Goal: Transaction & Acquisition: Purchase product/service

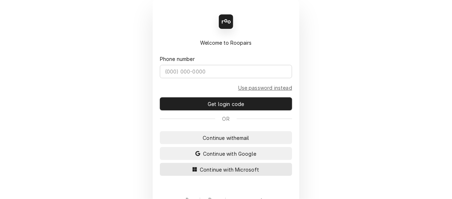
click at [199, 170] on span "Continue with Microsoft" at bounding box center [230, 169] width 63 height 8
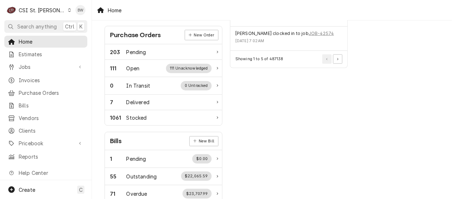
scroll to position [306, 0]
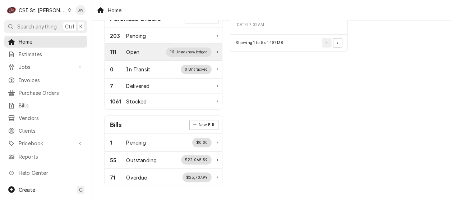
click at [135, 48] on div "Open" at bounding box center [133, 52] width 13 height 8
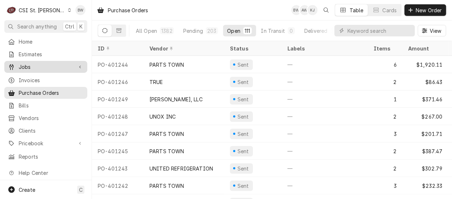
click at [36, 69] on div "Jobs" at bounding box center [46, 66] width 80 height 9
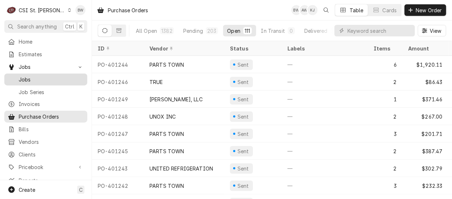
click at [36, 76] on span "Jobs" at bounding box center [51, 80] width 65 height 8
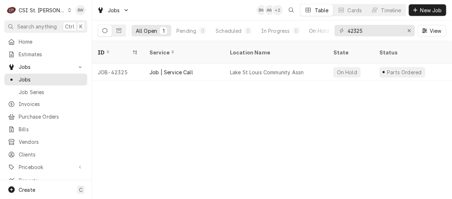
click at [68, 12] on div "Dynamic Content Wrapper" at bounding box center [70, 10] width 4 height 5
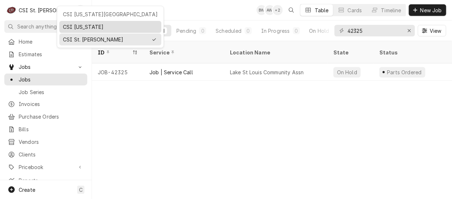
click at [67, 24] on div "CSI Kentucky" at bounding box center [110, 27] width 95 height 8
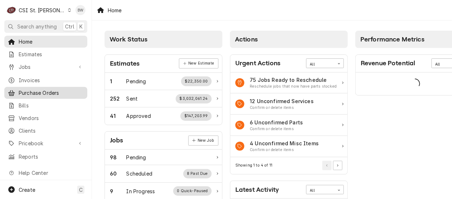
click at [43, 90] on span "Purchase Orders" at bounding box center [51, 93] width 65 height 8
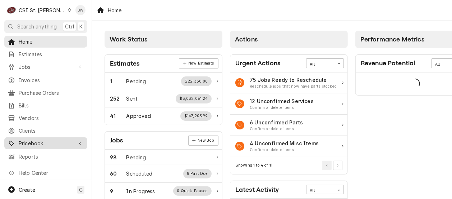
click at [32, 141] on span "Pricebook" at bounding box center [46, 143] width 54 height 8
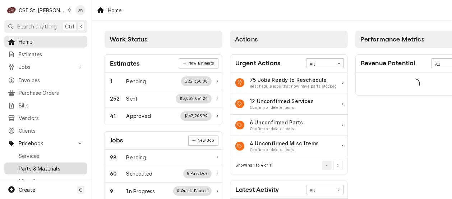
click at [34, 164] on span "Parts & Materials" at bounding box center [51, 168] width 65 height 8
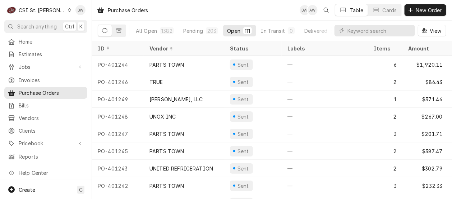
drag, startPoint x: 55, startPoint y: 10, endPoint x: 59, endPoint y: 14, distance: 5.3
click at [68, 10] on icon "Dynamic Content Wrapper" at bounding box center [69, 10] width 3 height 4
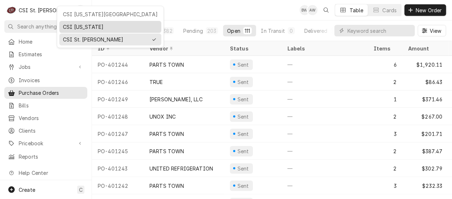
click at [67, 27] on div "CSI [US_STATE]" at bounding box center [110, 27] width 95 height 8
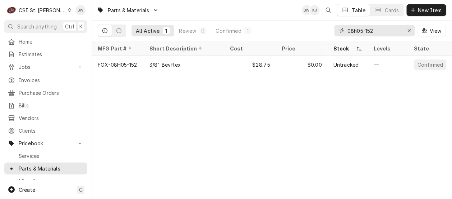
drag, startPoint x: 387, startPoint y: 28, endPoint x: 345, endPoint y: 30, distance: 42.1
click at [345, 30] on div "08h05-152" at bounding box center [375, 31] width 81 height 12
paste input "SP-50542-102F"
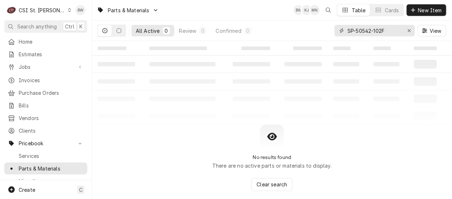
drag, startPoint x: 393, startPoint y: 33, endPoint x: 327, endPoint y: 28, distance: 66.4
click at [327, 28] on div "All Active 0 Review 0 Confirmed 0 SP-50542-102F View" at bounding box center [272, 31] width 349 height 20
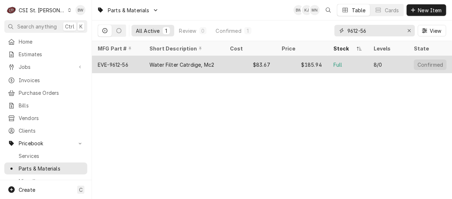
type input "9612-56"
click at [130, 63] on div "EVE-9612-56" at bounding box center [118, 64] width 52 height 17
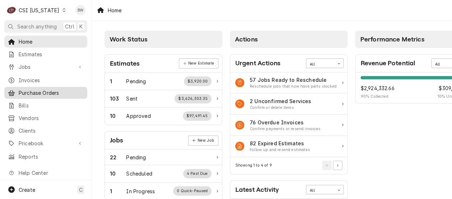
click at [39, 89] on span "Purchase Orders" at bounding box center [51, 93] width 65 height 8
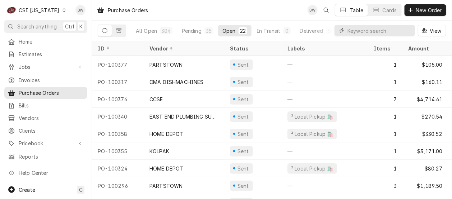
click at [352, 32] on input "Dynamic Content Wrapper" at bounding box center [380, 31] width 64 height 12
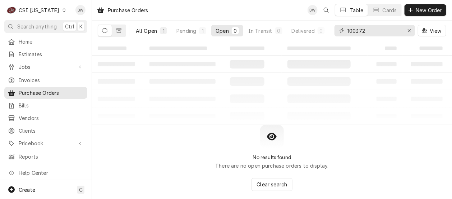
type input "100372"
click at [152, 30] on div "All Open" at bounding box center [146, 31] width 21 height 8
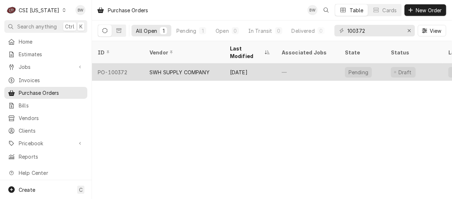
click at [123, 64] on div "PO-100372" at bounding box center [118, 71] width 52 height 17
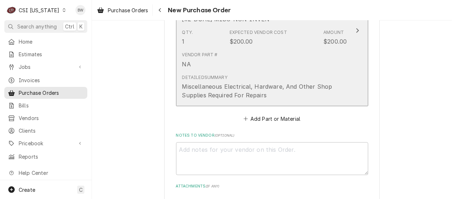
scroll to position [396, 0]
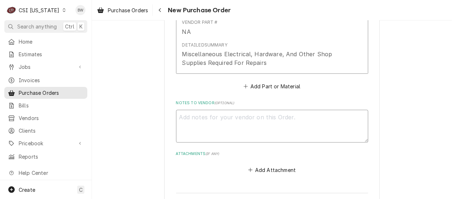
click at [192, 119] on textarea "Notes to Vendor ( optional )" at bounding box center [272, 126] width 192 height 32
type textarea "x"
type textarea "S"
type textarea "x"
type textarea "Sh"
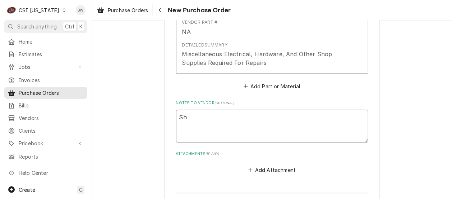
type textarea "x"
type textarea "Sho"
type textarea "x"
type textarea "Shop"
type textarea "x"
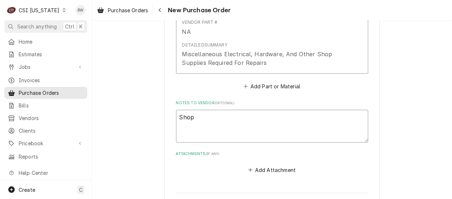
type textarea "Shop"
type textarea "x"
type textarea "Shop s"
type textarea "x"
type textarea "Shop su"
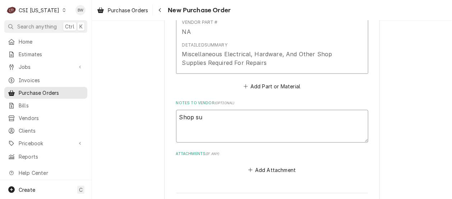
type textarea "x"
type textarea "Shop sup"
type textarea "x"
type textarea "Shop supp"
type textarea "x"
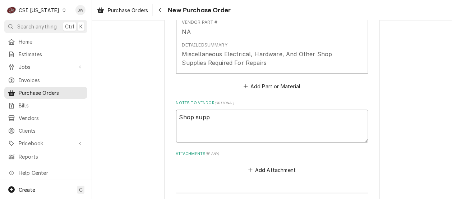
type textarea "Shop suppl"
type textarea "x"
type textarea "Shop suppli"
type textarea "x"
type textarea "Shop supplie"
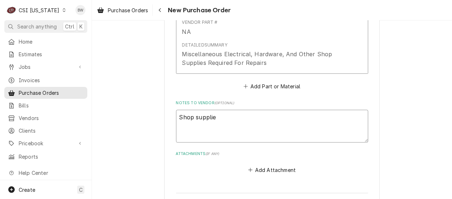
type textarea "x"
type textarea "Shop supplies"
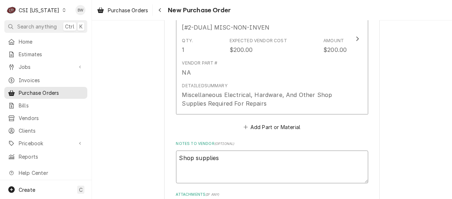
scroll to position [345, 0]
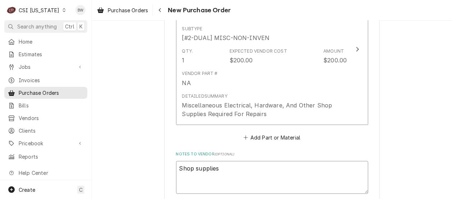
type textarea "x"
type textarea "Shop supplies"
type textarea "x"
type textarea "Shop supplies Ja"
type textarea "x"
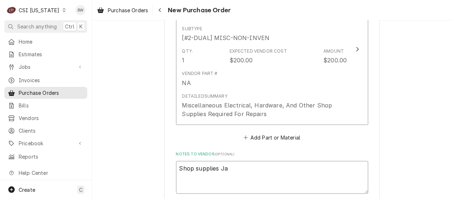
type textarea "Shop supplies [PERSON_NAME]"
drag, startPoint x: 191, startPoint y: 169, endPoint x: 156, endPoint y: 169, distance: 35.6
click at [156, 169] on div "Please provide the following information to create your purchase order: Basic D…" at bounding box center [272, 14] width 360 height 661
type textarea "x"
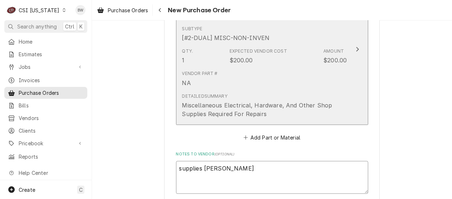
type textarea "supplies [PERSON_NAME]"
click at [305, 72] on div "Vendor Part # NA" at bounding box center [264, 78] width 165 height 22
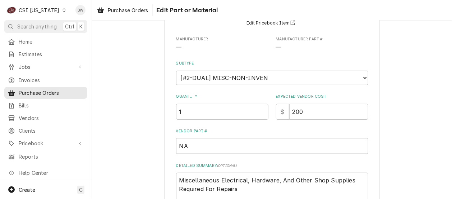
scroll to position [72, 0]
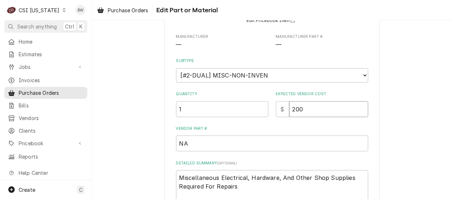
drag, startPoint x: 303, startPoint y: 111, endPoint x: 287, endPoint y: 113, distance: 16.3
click at [290, 113] on input "200" at bounding box center [329, 109] width 79 height 16
type textarea "x"
type input "9"
type textarea "x"
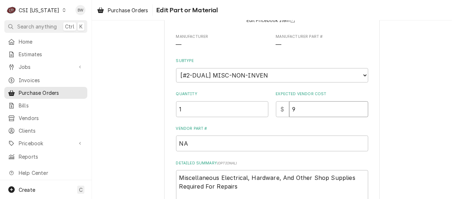
type input "93"
type textarea "x"
type input "93.2"
type textarea "x"
type input "93.24"
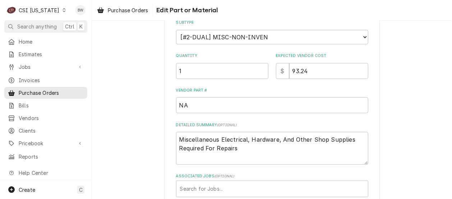
scroll to position [170, 0]
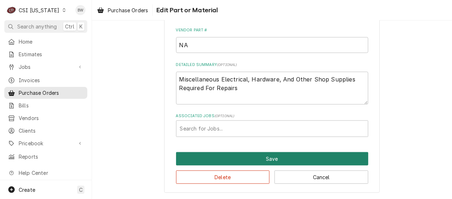
click at [237, 156] on button "Save" at bounding box center [272, 158] width 192 height 13
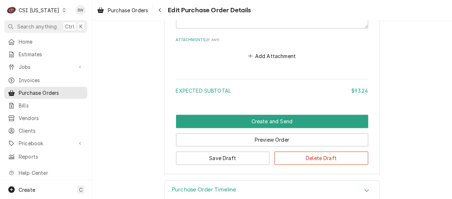
scroll to position [516, 0]
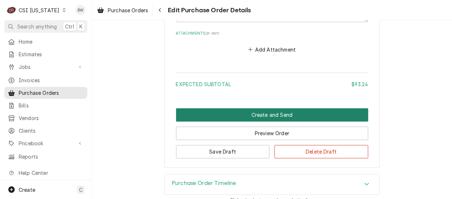
click at [246, 111] on button "Create and Send" at bounding box center [272, 114] width 192 height 13
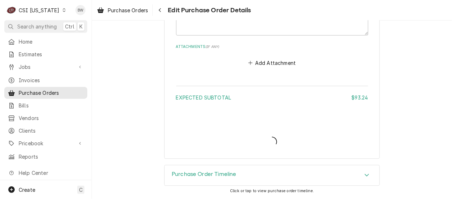
scroll to position [502, 0]
type textarea "x"
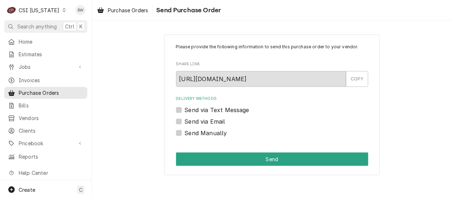
click at [191, 132] on label "Send Manually" at bounding box center [206, 132] width 42 height 9
click at [191, 132] on input "Send Manually" at bounding box center [281, 136] width 192 height 16
checkbox input "true"
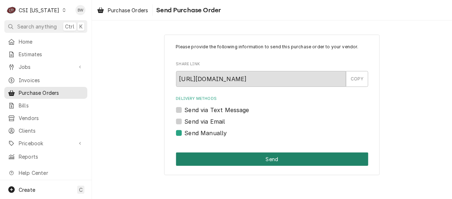
click at [222, 155] on button "Send" at bounding box center [272, 158] width 192 height 13
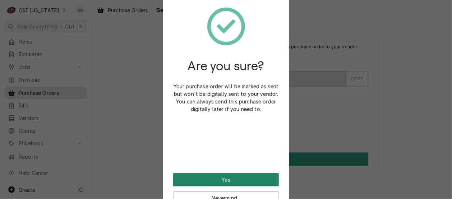
click at [213, 180] on button "Yes" at bounding box center [226, 179] width 106 height 13
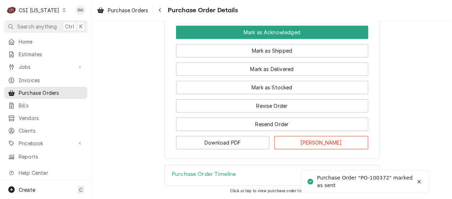
scroll to position [652, 0]
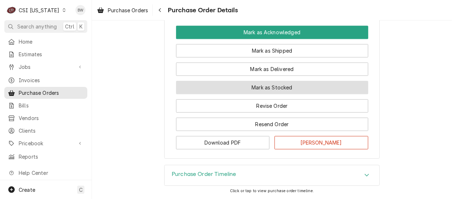
click at [249, 91] on button "Mark as Stocked" at bounding box center [272, 87] width 192 height 13
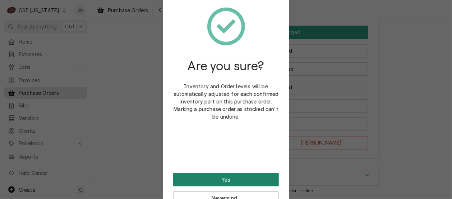
click at [231, 174] on button "Yes" at bounding box center [226, 179] width 106 height 13
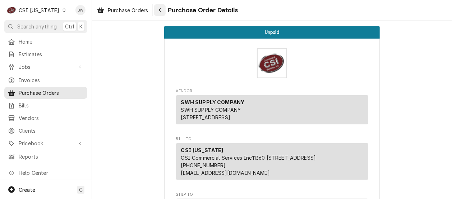
click at [157, 9] on div "Navigate back" at bounding box center [159, 9] width 7 height 7
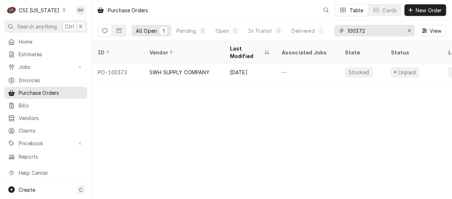
click at [374, 32] on input "100372" at bounding box center [375, 31] width 54 height 12
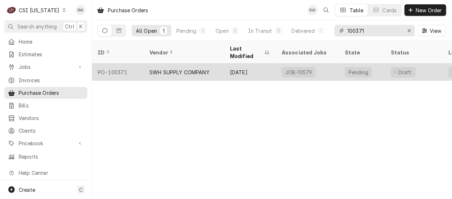
type input "100371"
click at [130, 63] on div "PO-100371" at bounding box center [118, 71] width 52 height 17
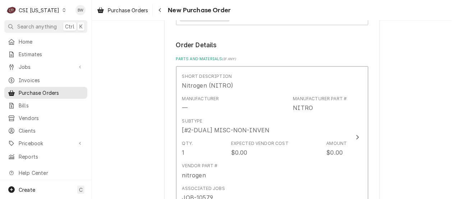
scroll to position [288, 0]
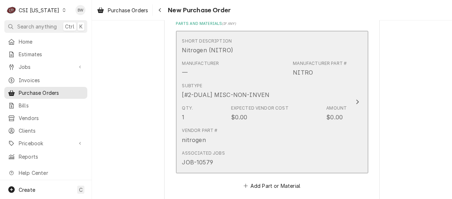
click at [261, 89] on div "Subtype [#2-DUAL] MISC-NON-INVEN" at bounding box center [226, 90] width 88 height 17
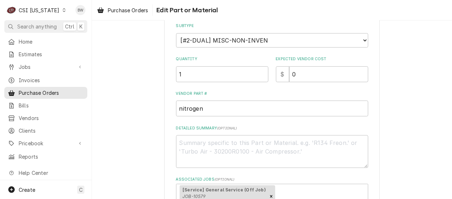
scroll to position [108, 0]
drag, startPoint x: 303, startPoint y: 72, endPoint x: 276, endPoint y: 73, distance: 27.0
click at [276, 73] on div "$ 0" at bounding box center [322, 73] width 92 height 16
type textarea "x"
type input "1"
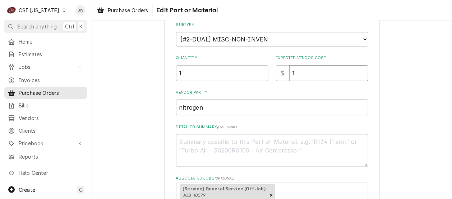
type textarea "x"
type input "17"
type textarea "x"
type input "17.9"
type textarea "x"
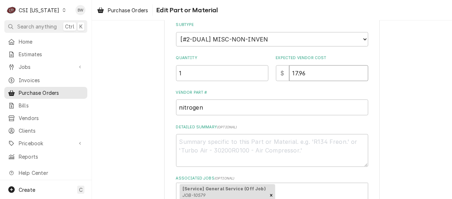
type input "17.96"
click at [260, 90] on label "Vendor Part #" at bounding box center [272, 93] width 192 height 6
click at [260, 99] on input "nitrogen" at bounding box center [272, 107] width 192 height 16
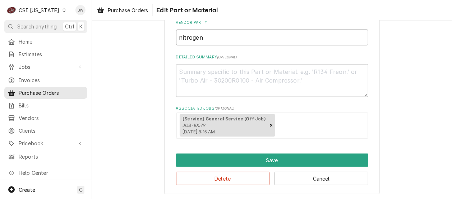
scroll to position [179, 0]
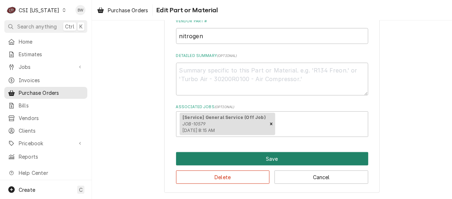
click at [221, 156] on button "Save" at bounding box center [272, 158] width 192 height 13
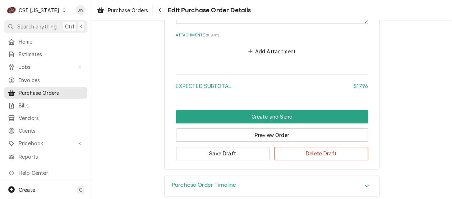
scroll to position [516, 0]
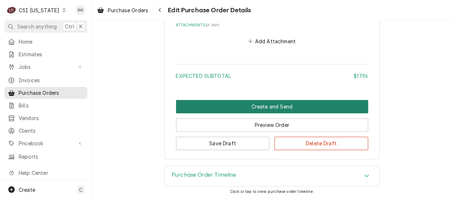
click at [220, 110] on button "Create and Send" at bounding box center [272, 106] width 192 height 13
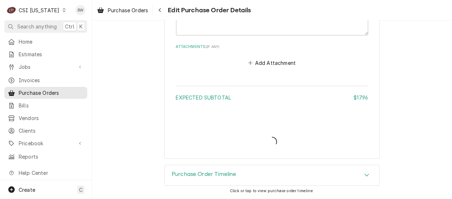
scroll to position [493, 0]
type textarea "x"
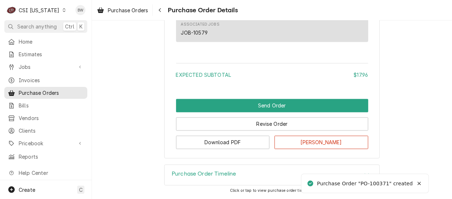
scroll to position [522, 0]
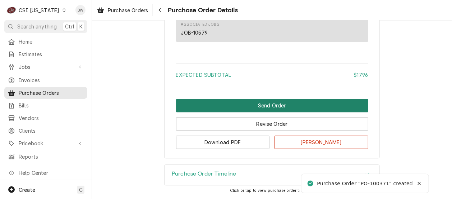
click at [245, 108] on button "Send Order" at bounding box center [272, 105] width 192 height 13
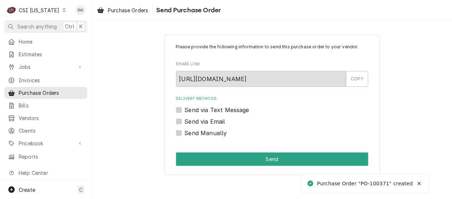
scroll to position [0, 0]
click at [206, 133] on label "Send Manually" at bounding box center [206, 132] width 42 height 9
click at [206, 133] on input "Send Manually" at bounding box center [281, 136] width 192 height 16
checkbox input "true"
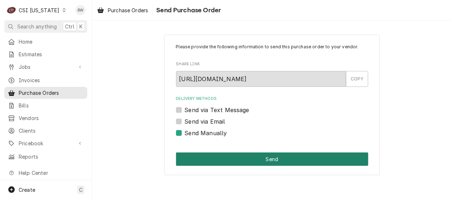
click at [240, 159] on button "Send" at bounding box center [272, 158] width 192 height 13
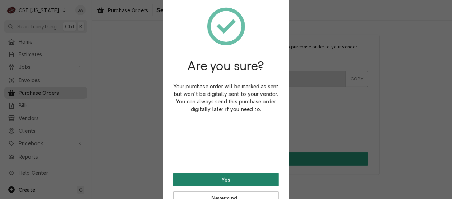
click at [213, 178] on button "Yes" at bounding box center [226, 179] width 106 height 13
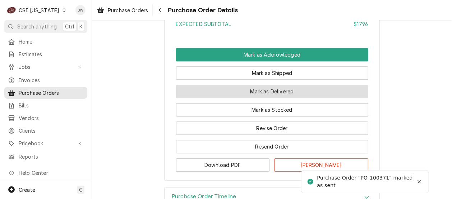
scroll to position [615, 0]
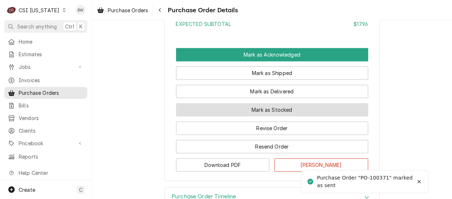
click at [238, 116] on button "Mark as Stocked" at bounding box center [272, 109] width 192 height 13
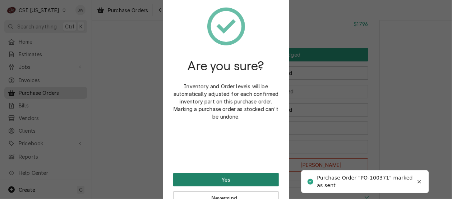
click at [228, 177] on button "Yes" at bounding box center [226, 179] width 106 height 13
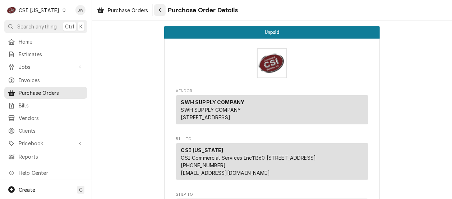
click at [159, 9] on div "Navigate back" at bounding box center [159, 9] width 7 height 7
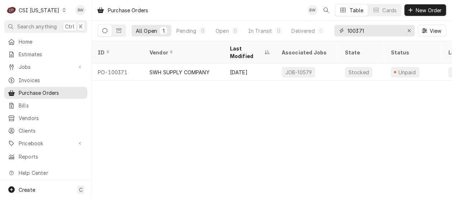
click at [368, 27] on input "100371" at bounding box center [375, 31] width 54 height 12
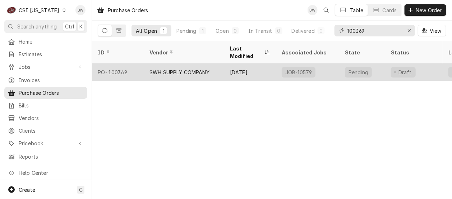
type input "100369"
click at [122, 63] on div "PO-100369" at bounding box center [118, 71] width 52 height 17
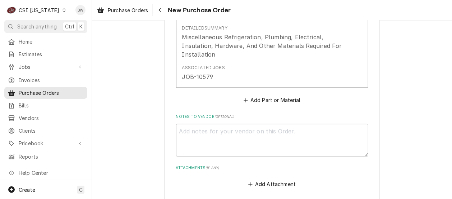
scroll to position [375, 0]
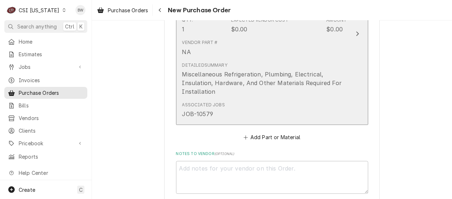
click at [254, 67] on div "Detailed Summary Miscellaneous Refrigeration, Plumbing, Electrical, Insulation,…" at bounding box center [264, 79] width 165 height 34
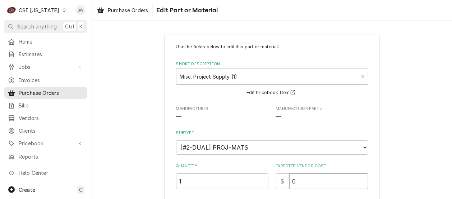
drag, startPoint x: 301, startPoint y: 180, endPoint x: 289, endPoint y: 181, distance: 11.6
click at [290, 181] on input "0" at bounding box center [329, 181] width 79 height 16
type textarea "x"
type input "8"
type textarea "x"
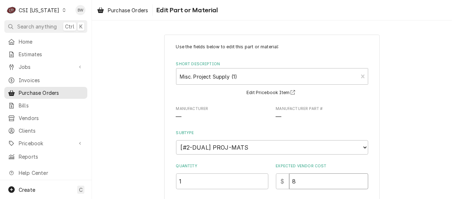
type input "85"
type textarea "x"
type input "851"
type textarea "x"
type input "851.4"
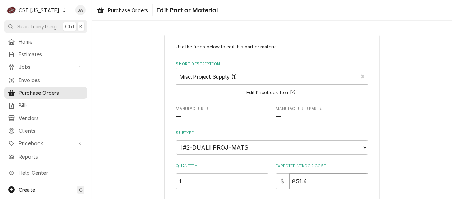
type textarea "x"
type input "851.42"
click at [263, 165] on label "Quantity" at bounding box center [222, 166] width 92 height 6
click at [263, 173] on input "1" at bounding box center [222, 181] width 92 height 16
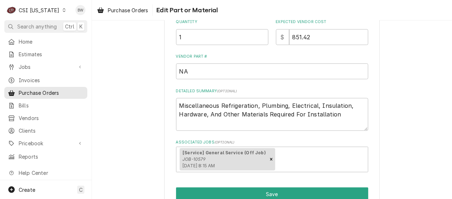
scroll to position [179, 0]
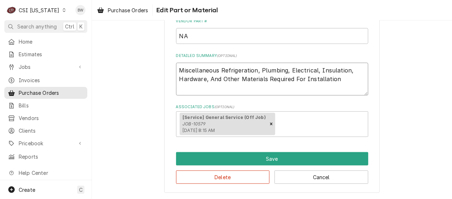
click at [334, 82] on textarea "Miscellaneous Refrigeration, Plumbing, Electrical, Insulation, Hardware, And Ot…" at bounding box center [272, 79] width 192 height 32
type textarea "x"
type textarea "Miscellaneous Refrigeration, Plumbing, Electrical, Insulation, Hardware, And Ot…"
type textarea "x"
type textarea "Miscellaneous Refrigeration, Plumbing, Electrical, Insulation, Hardware, And Ot…"
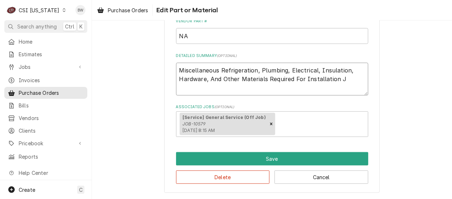
type textarea "x"
type textarea "Miscellaneous Refrigeration, Plumbing, Electrical, Insulation, Hardware, And Ot…"
type textarea "x"
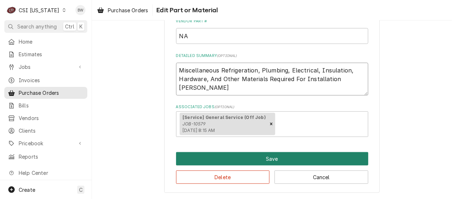
type textarea "Miscellaneous Refrigeration, Plumbing, Electrical, Insulation, Hardware, And Ot…"
click at [208, 160] on button "Save" at bounding box center [272, 158] width 192 height 13
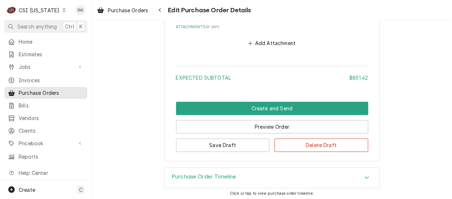
scroll to position [555, 0]
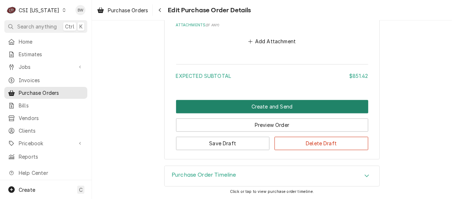
click at [226, 105] on button "Create and Send" at bounding box center [272, 106] width 192 height 13
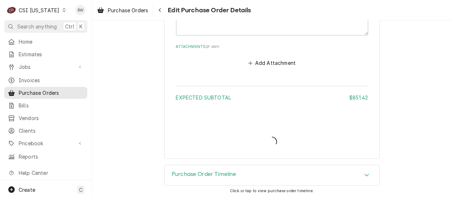
scroll to position [533, 0]
type textarea "x"
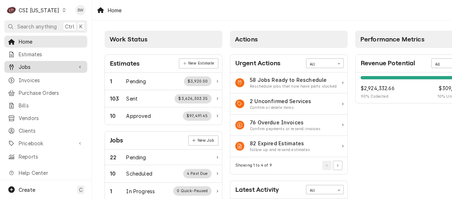
click at [37, 63] on span "Jobs" at bounding box center [46, 67] width 54 height 8
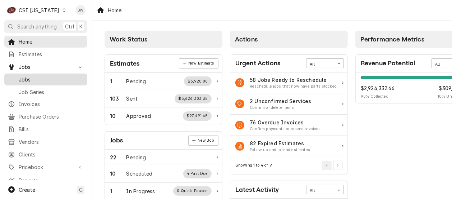
click at [36, 76] on span "Jobs" at bounding box center [51, 80] width 65 height 8
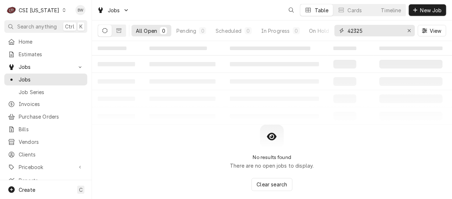
drag, startPoint x: 354, startPoint y: 32, endPoint x: 342, endPoint y: 32, distance: 11.5
click at [342, 32] on div "42325" at bounding box center [375, 31] width 81 height 12
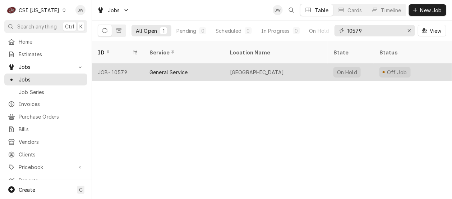
type input "10579"
click at [118, 63] on div "JOB-10579" at bounding box center [118, 71] width 52 height 17
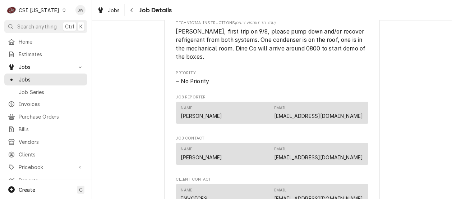
scroll to position [575, 0]
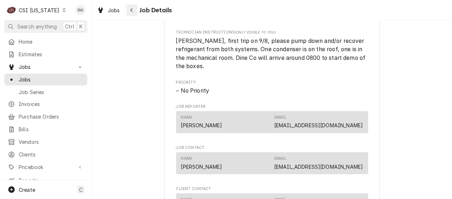
click at [134, 13] on div "Navigate back" at bounding box center [131, 9] width 7 height 7
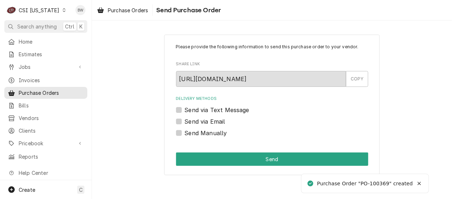
click at [195, 133] on label "Send Manually" at bounding box center [206, 132] width 42 height 9
click at [195, 133] on input "Send Manually" at bounding box center [281, 136] width 192 height 16
checkbox input "true"
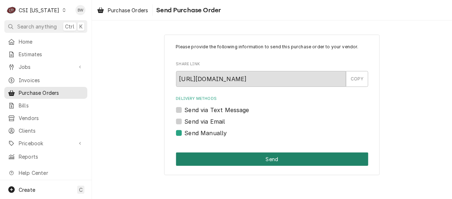
click at [234, 158] on button "Send" at bounding box center [272, 158] width 192 height 13
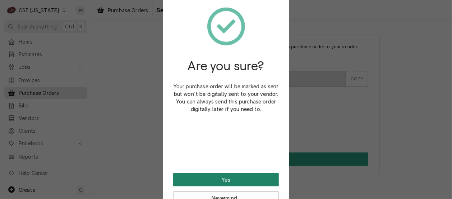
click at [221, 178] on button "Yes" at bounding box center [226, 179] width 106 height 13
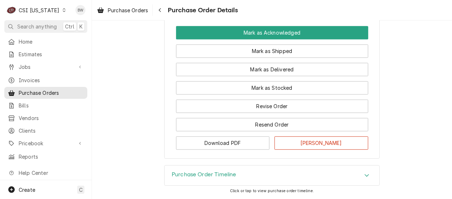
scroll to position [688, 0]
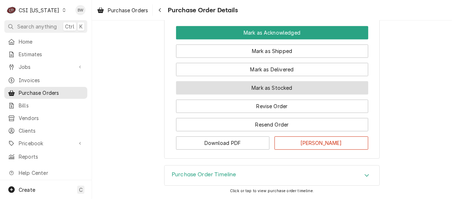
click at [250, 88] on button "Mark as Stocked" at bounding box center [272, 87] width 192 height 13
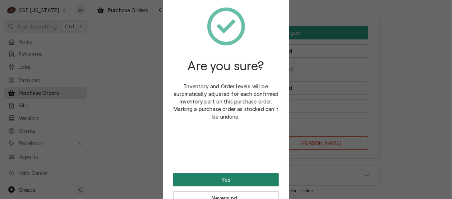
click at [225, 174] on button "Yes" at bounding box center [226, 179] width 106 height 13
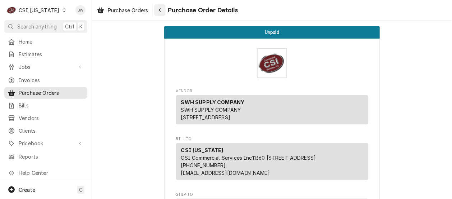
click at [160, 9] on icon "Navigate back" at bounding box center [160, 10] width 3 height 5
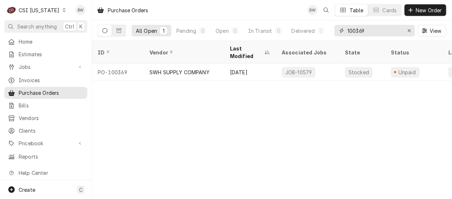
click at [368, 32] on input "100369" at bounding box center [375, 31] width 54 height 12
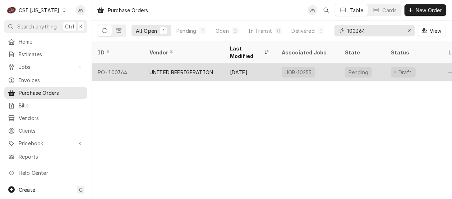
type input "100364"
click at [132, 63] on div "PO-100364" at bounding box center [118, 71] width 52 height 17
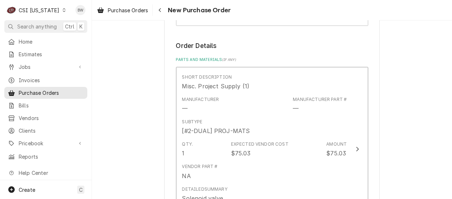
scroll to position [288, 0]
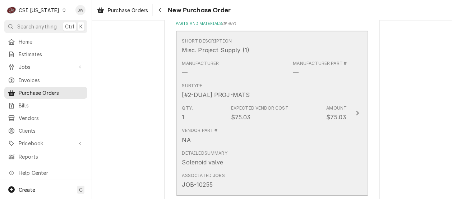
click at [257, 128] on div "Vendor Part # NA" at bounding box center [264, 135] width 165 height 22
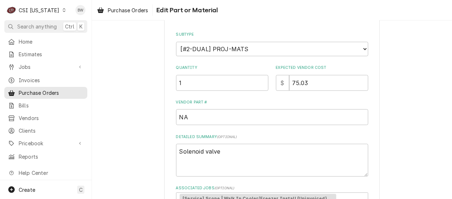
scroll to position [108, 0]
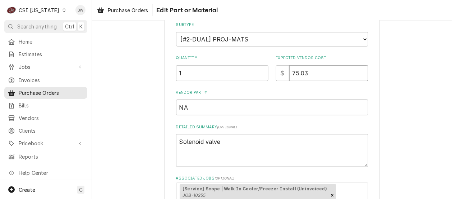
drag, startPoint x: 319, startPoint y: 71, endPoint x: 278, endPoint y: 75, distance: 41.9
click at [278, 75] on div "$ 75.03" at bounding box center [322, 73] width 92 height 16
type textarea "x"
type input "5"
type textarea "x"
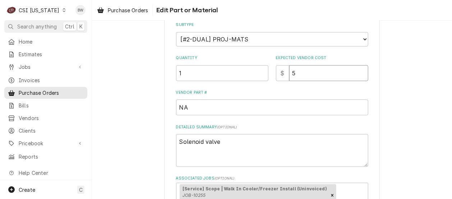
type input "51"
type textarea "x"
type input "51.5"
type textarea "x"
type input "51.59"
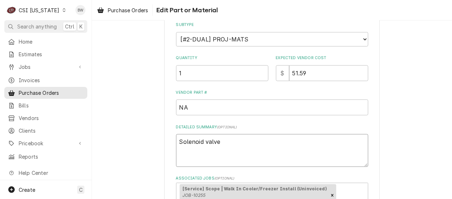
click at [224, 142] on textarea "Solenoid valve" at bounding box center [272, 150] width 192 height 32
type textarea "x"
type textarea "Solenoid valve"
type textarea "x"
type textarea "Solenoid valve P"
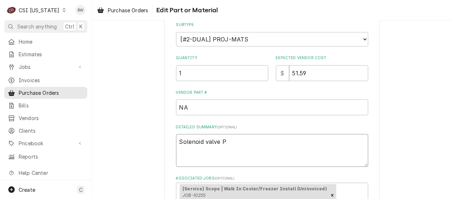
type textarea "x"
type textarea "Solenoid valve Pr"
type textarea "x"
type textarea "Solenoid valve Pro"
type textarea "x"
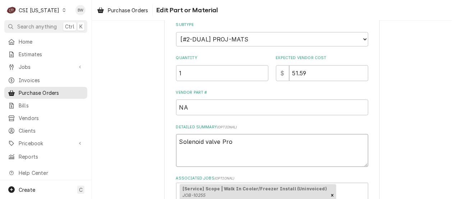
type textarea "Solenoid valve Proj"
type textarea "x"
type textarea "Solenoid valve Proj"
type textarea "x"
type textarea "Solenoid valve Proj m"
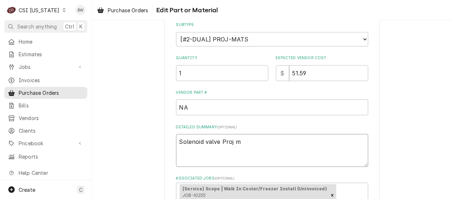
type textarea "x"
type textarea "Solenoid valve Proj ma"
type textarea "x"
type textarea "Solenoid valve Proj mat"
type textarea "x"
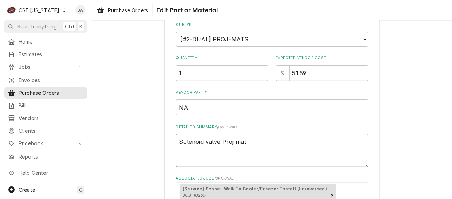
type textarea "Solenoid valve Proj mat"
type textarea "x"
type textarea "Solenoid valve Proj mat i"
type textarea "x"
type textarea "Solenoid valve Proj mat in"
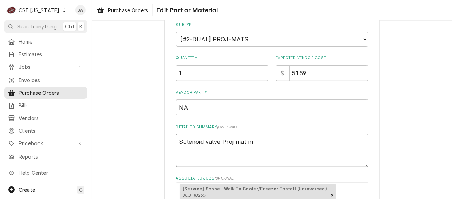
type textarea "x"
type textarea "Solenoid valve Proj mat ind"
type textarea "x"
type textarea "Solenoid valve Proj mat indt"
type textarea "x"
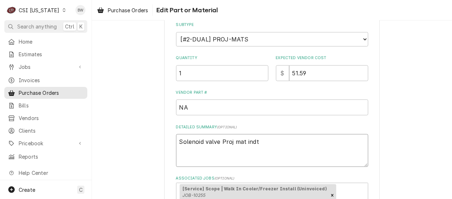
type textarea "Solenoid valve Proj mat indta"
type textarea "x"
type textarea "Solenoid valve Proj mat indtal"
type textarea "x"
type textarea "Solenoid valve Proj mat indtall"
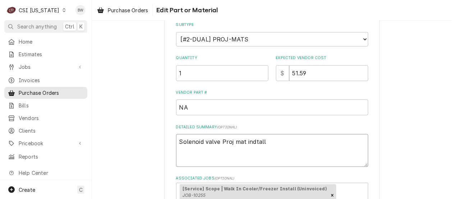
type textarea "x"
type textarea "Solenoid valve Proj mat indall"
type textarea "x"
type textarea "Solenoid valve Proj mat inall"
type textarea "x"
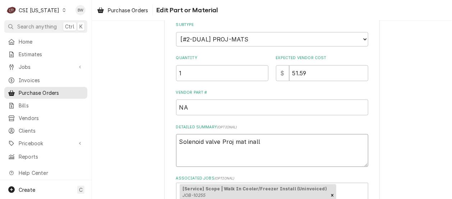
type textarea "Solenoid valve Proj mat insall"
type textarea "x"
type textarea "Solenoid valve Proj mat install"
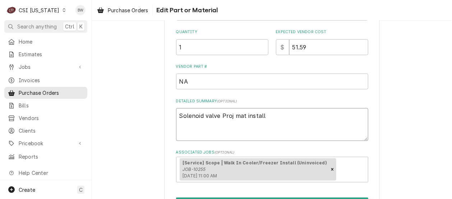
scroll to position [144, 0]
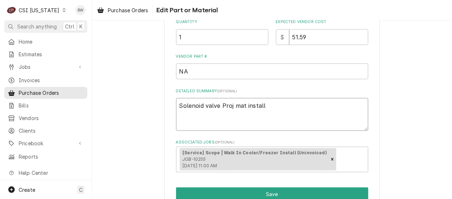
click at [278, 107] on textarea "Solenoid valve Proj mat install" at bounding box center [272, 114] width 192 height 32
type textarea "x"
type textarea "Solenoid valve Proj mat install"
type textarea "x"
type textarea "Solenoid valve Proj mat install J"
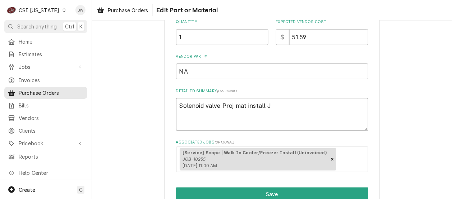
type textarea "x"
type textarea "Solenoid valve Proj mat install Ja"
type textarea "x"
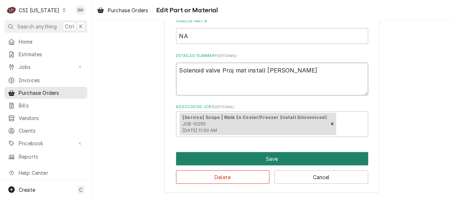
type textarea "Solenoid valve Proj mat install Jay"
click at [241, 154] on button "Save" at bounding box center [272, 158] width 192 height 13
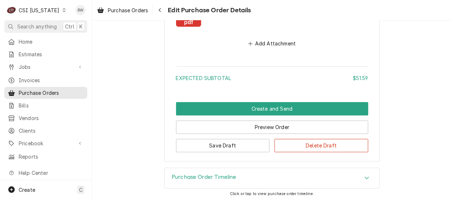
scroll to position [578, 0]
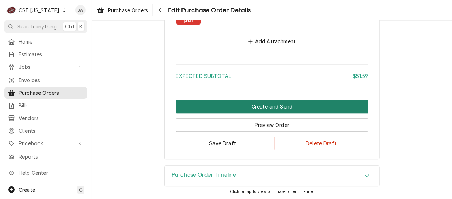
click at [225, 109] on button "Create and Send" at bounding box center [272, 106] width 192 height 13
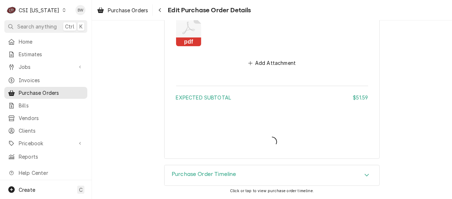
scroll to position [556, 0]
type textarea "x"
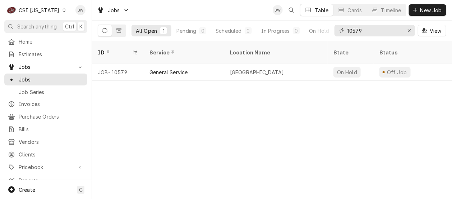
drag, startPoint x: 370, startPoint y: 31, endPoint x: 354, endPoint y: 32, distance: 15.5
click at [354, 32] on input "10579" at bounding box center [375, 31] width 54 height 12
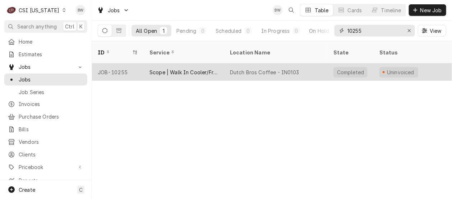
type input "10255"
click at [119, 63] on div "JOB-10255" at bounding box center [118, 71] width 52 height 17
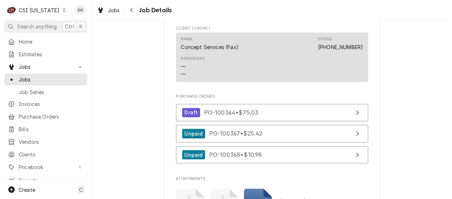
scroll to position [396, 0]
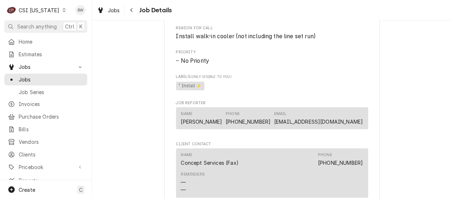
click at [51, 12] on div "CSI Kentucky" at bounding box center [39, 10] width 41 height 8
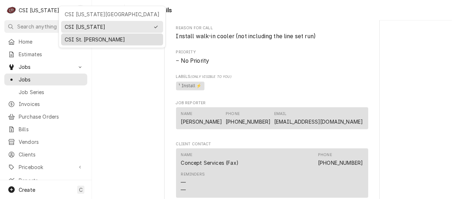
click at [73, 40] on div "CSI St. [PERSON_NAME]" at bounding box center [112, 40] width 95 height 8
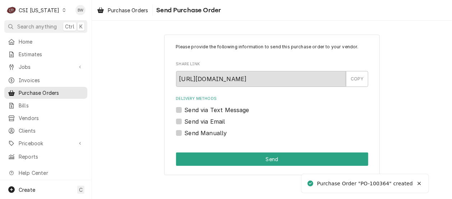
click at [182, 131] on div "Send Manually" at bounding box center [272, 132] width 192 height 9
click at [179, 136] on div "Send Manually" at bounding box center [272, 132] width 192 height 9
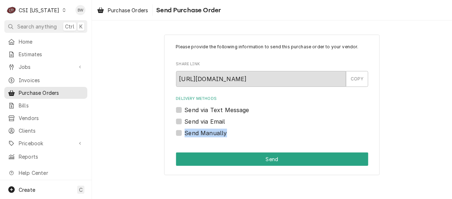
click at [185, 135] on label "Send Manually" at bounding box center [206, 132] width 42 height 9
click at [185, 135] on input "Send Manually" at bounding box center [281, 136] width 192 height 16
checkbox input "true"
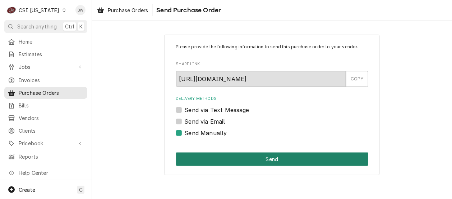
click at [231, 159] on button "Send" at bounding box center [272, 158] width 192 height 13
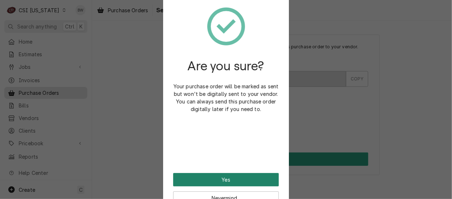
click at [224, 179] on button "Yes" at bounding box center [226, 179] width 106 height 13
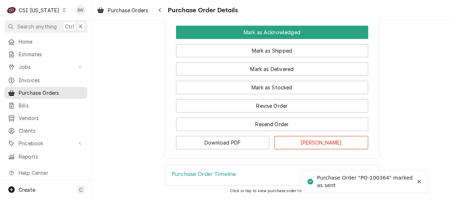
scroll to position [722, 0]
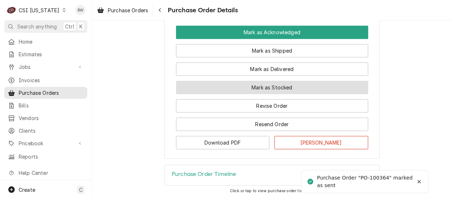
click at [250, 91] on button "Mark as Stocked" at bounding box center [272, 87] width 192 height 13
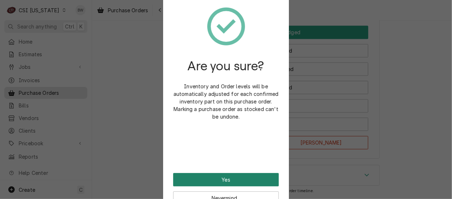
click at [209, 175] on button "Yes" at bounding box center [226, 179] width 106 height 13
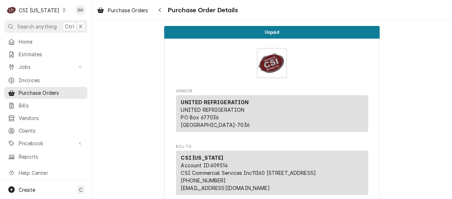
click at [63, 12] on icon "Dynamic Content Wrapper" at bounding box center [64, 10] width 3 height 4
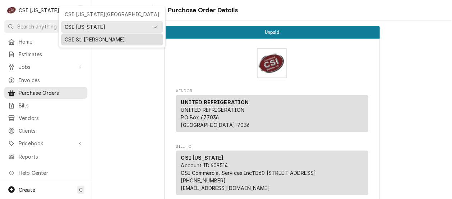
click at [72, 36] on div "CSI St. [PERSON_NAME]" at bounding box center [112, 40] width 95 height 8
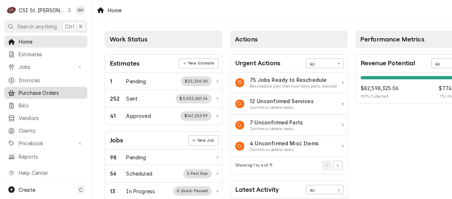
click at [33, 90] on span "Purchase Orders" at bounding box center [51, 93] width 65 height 8
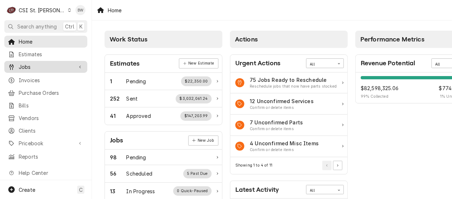
click at [37, 62] on div "Jobs" at bounding box center [46, 66] width 80 height 9
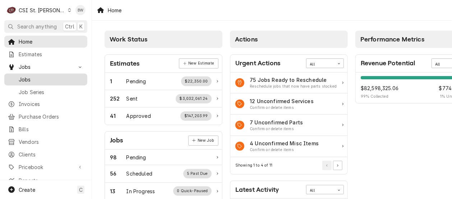
click at [37, 76] on span "Jobs" at bounding box center [51, 80] width 65 height 8
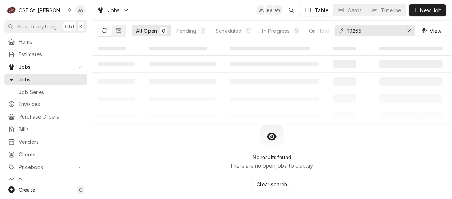
drag, startPoint x: 365, startPoint y: 32, endPoint x: 343, endPoint y: 30, distance: 22.4
click at [343, 30] on div "10255" at bounding box center [375, 31] width 81 height 12
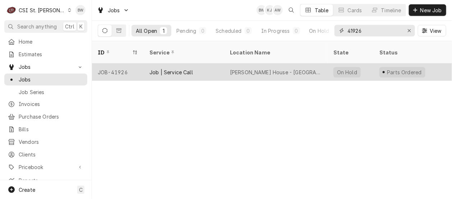
type input "41926"
click at [119, 63] on div "JOB-41926" at bounding box center [118, 71] width 52 height 17
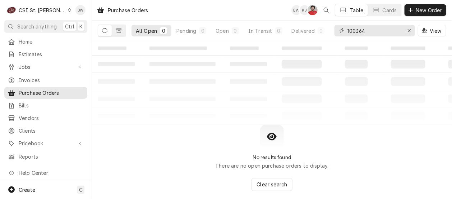
drag, startPoint x: 377, startPoint y: 30, endPoint x: 330, endPoint y: 31, distance: 46.4
click at [330, 31] on div "All Open 0 Pending 0 Open 0 In Transit 0 Delivered 0 Stocked 0 100364 View" at bounding box center [272, 31] width 349 height 20
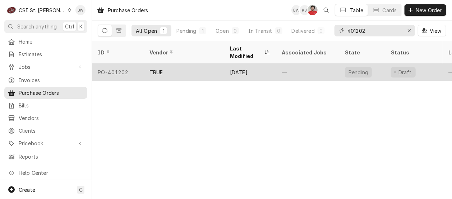
type input "401202"
click at [118, 63] on div "PO-401202" at bounding box center [118, 71] width 52 height 17
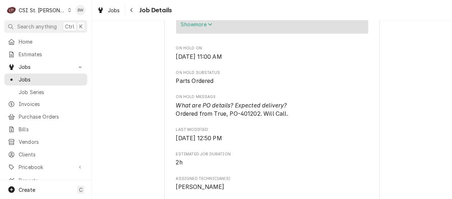
scroll to position [468, 0]
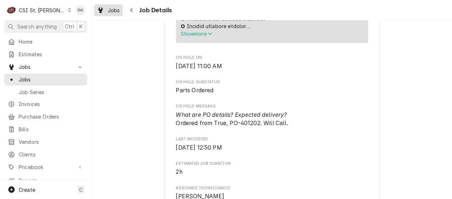
click at [118, 12] on span "Jobs" at bounding box center [114, 10] width 12 height 8
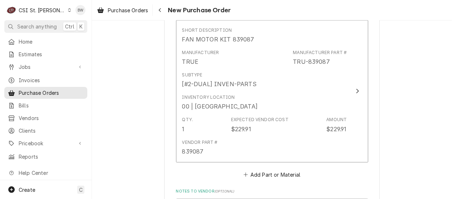
scroll to position [360, 0]
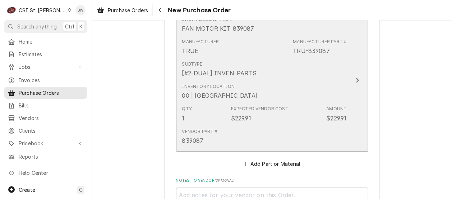
click at [251, 66] on div "Subtype [#2-DUAL] INVEN-PARTS" at bounding box center [219, 69] width 74 height 17
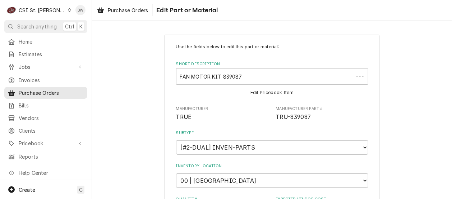
type textarea "x"
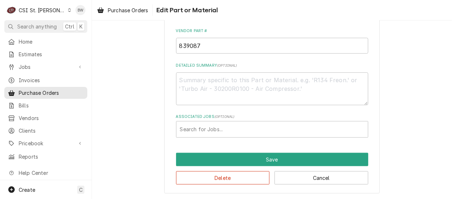
scroll to position [202, 0]
click at [137, 13] on span "Purchase Orders" at bounding box center [128, 10] width 40 height 8
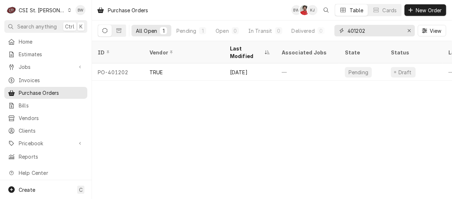
click at [365, 32] on input "401202" at bounding box center [375, 31] width 54 height 12
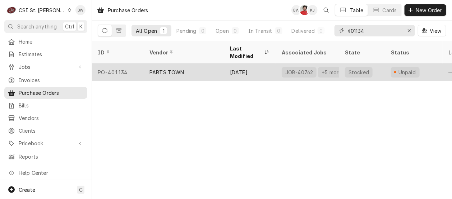
type input "401134"
click at [127, 63] on div "PO-401134" at bounding box center [118, 71] width 52 height 17
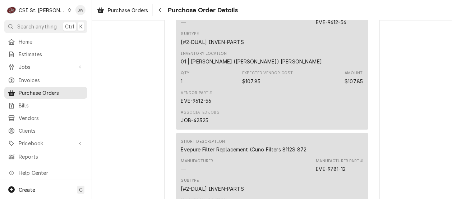
scroll to position [1115, 0]
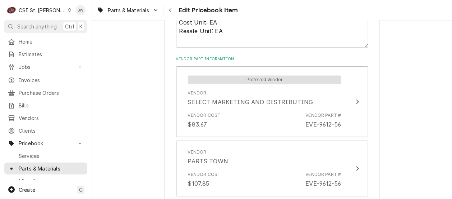
scroll to position [539, 0]
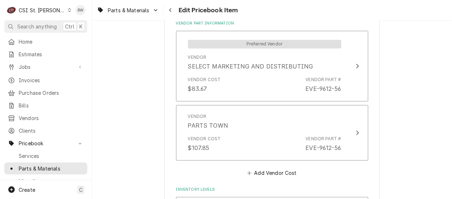
type textarea "x"
click at [133, 12] on span "Parts & Materials" at bounding box center [129, 10] width 42 height 8
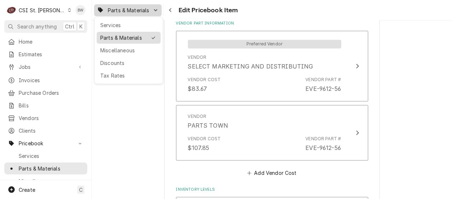
click at [125, 41] on div "Parts & Materials" at bounding box center [128, 37] width 61 height 9
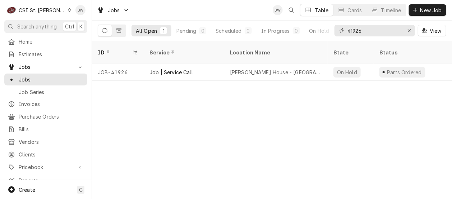
drag, startPoint x: 367, startPoint y: 32, endPoint x: 347, endPoint y: 33, distance: 20.5
click at [347, 33] on div "41926" at bounding box center [375, 31] width 81 height 12
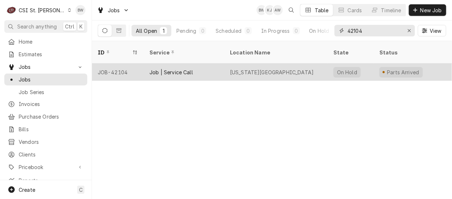
type input "42104"
click at [118, 66] on div "JOB-42104" at bounding box center [118, 71] width 52 height 17
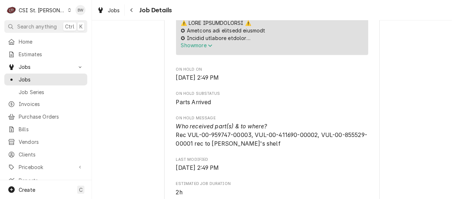
scroll to position [504, 0]
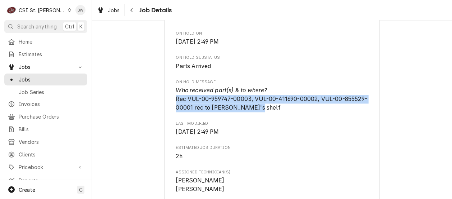
drag, startPoint x: 253, startPoint y: 109, endPoint x: 171, endPoint y: 99, distance: 82.3
click at [171, 99] on div "Aramark Correctional Services [US_STATE][GEOGRAPHIC_DATA] / [STREET_ADDRESS] Op…" at bounding box center [272, 175] width 216 height 1265
drag, startPoint x: 171, startPoint y: 99, endPoint x: 204, endPoint y: 99, distance: 33.1
copy span "Rec VUL-00-959747-00003, VUL-00-411690-00002, VUL-00-855529-00001 rec to Erick …"
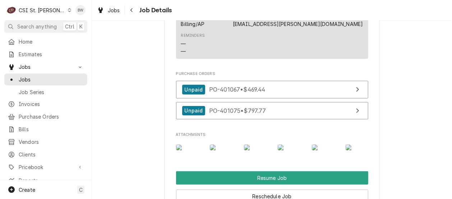
scroll to position [1007, 0]
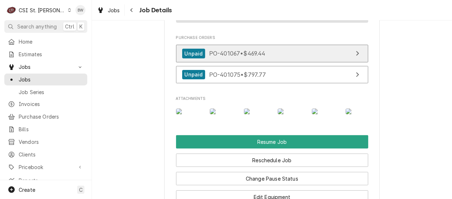
click at [213, 57] on span "PO-401067 • $469.44" at bounding box center [237, 53] width 56 height 7
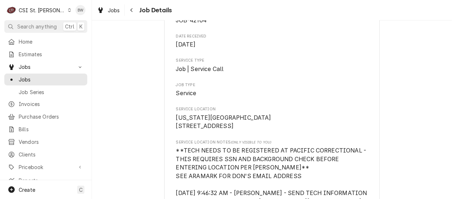
scroll to position [72, 0]
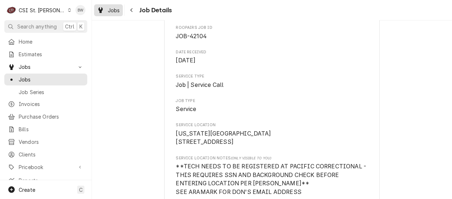
click at [117, 10] on span "Jobs" at bounding box center [114, 10] width 12 height 8
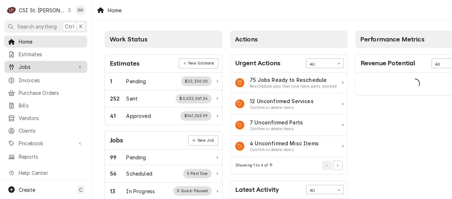
click at [33, 68] on span "Jobs" at bounding box center [46, 67] width 54 height 8
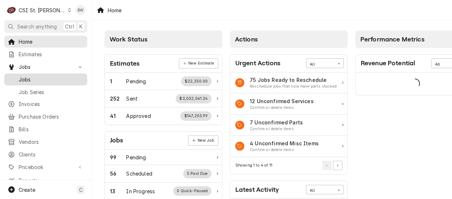
click at [31, 82] on link "Jobs" at bounding box center [45, 79] width 83 height 12
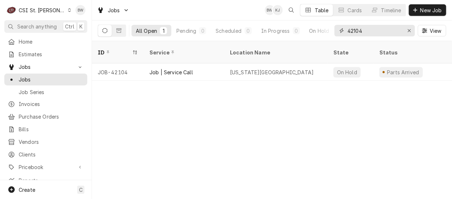
drag, startPoint x: 365, startPoint y: 33, endPoint x: 333, endPoint y: 31, distance: 31.7
click at [333, 31] on div "All Open 1 Pending 0 Scheduled 0 In Progress 0 On Hold 1 Completed 0 42104 View" at bounding box center [272, 31] width 349 height 20
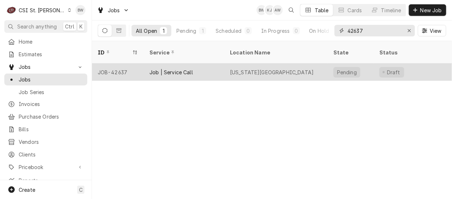
type input "42637"
click at [123, 63] on div "JOB-42637" at bounding box center [118, 71] width 52 height 17
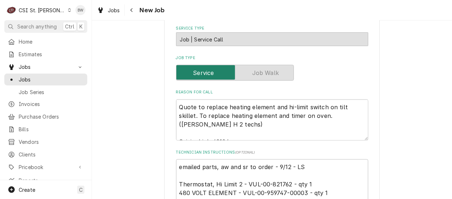
scroll to position [324, 0]
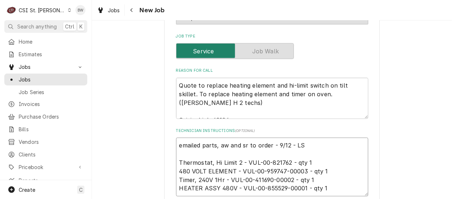
drag, startPoint x: 287, startPoint y: 153, endPoint x: 244, endPoint y: 154, distance: 43.2
click at [244, 154] on textarea "emailed parts, aw and sr to order - 9/12 - LS Thermostat, Hi Limit 2 - VUL-00-8…" at bounding box center [272, 166] width 192 height 58
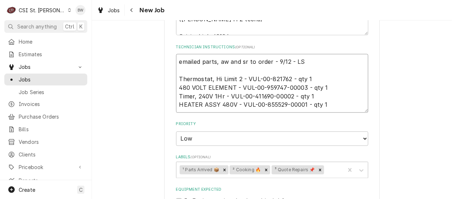
scroll to position [397, 0]
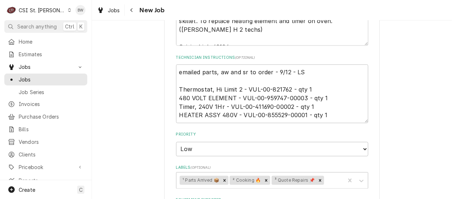
type textarea "x"
click at [131, 9] on icon "Navigate back" at bounding box center [132, 10] width 2 height 4
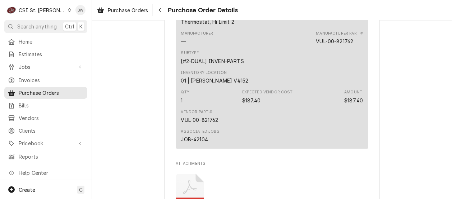
scroll to position [971, 0]
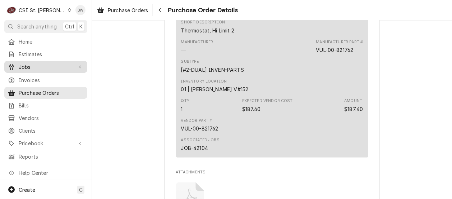
click at [47, 63] on span "Jobs" at bounding box center [46, 67] width 54 height 8
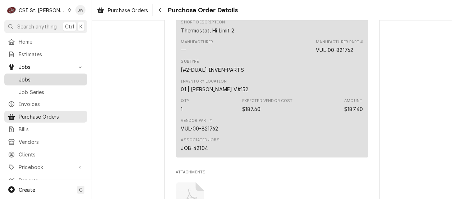
click at [43, 76] on span "Jobs" at bounding box center [51, 80] width 65 height 8
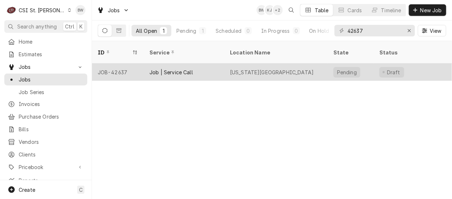
click at [123, 63] on div "JOB-42637" at bounding box center [118, 71] width 52 height 17
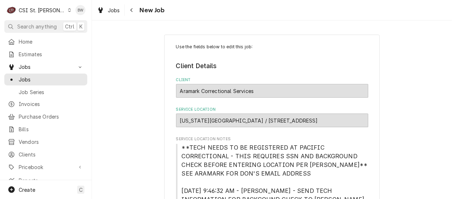
type textarea "x"
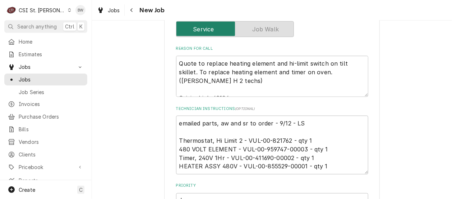
scroll to position [360, 0]
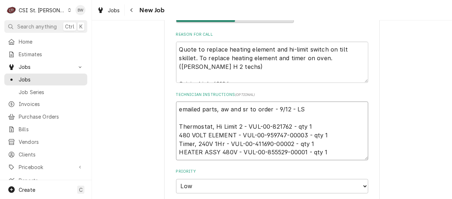
click at [185, 110] on textarea "emailed parts, aw and sr to order - 9/12 - LS Thermostat, Hi Limit 2 - VUL-00-8…" at bounding box center [272, 130] width 192 height 58
type textarea "emailed parts, aw and sr to order - 9/12 - LS B Thermostat, Hi Limit 2 - VUL-00…"
type textarea "x"
type textarea "emailed parts, aw and sr to order - 9/12 - LS Bel Thermostat, Hi Limit 2 - VUL-…"
type textarea "x"
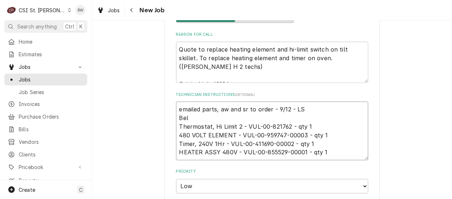
type textarea "emailed parts, aw and sr to order - 9/12 - LS Belo Thermostat, Hi Limit 2 - VUL…"
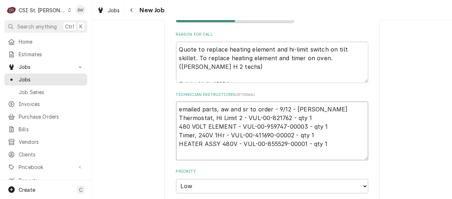
type textarea "x"
type textarea "emailed parts, aw and sr to order - 9/12 - LS Below Thermostat, Hi Limit 2 - VU…"
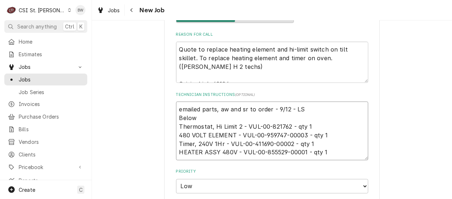
type textarea "x"
type textarea "emailed parts, aw and sr to order - 9/12 - LS Below Thermostat, Hi Limit 2 - VU…"
type textarea "x"
type textarea "emailed parts, aw and sr to order - 9/12 - LS Below p Thermostat, Hi Limit 2 - …"
type textarea "x"
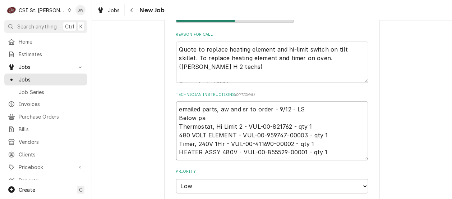
type textarea "emailed parts, aw and sr to order - 9/12 - LS Below par Thermostat, Hi Limit 2 …"
type textarea "x"
type textarea "emailed parts, aw and sr to order - 9/12 - LS Below part Thermostat, Hi Limit 2…"
type textarea "x"
type textarea "emailed parts, aw and sr to order - 9/12 - LS Below parts Thermostat, Hi Limit …"
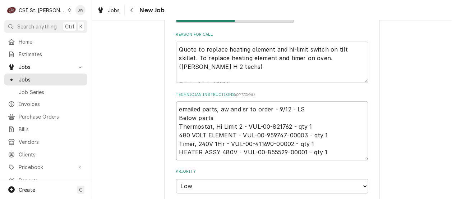
type textarea "x"
type textarea "emailed parts, aw and sr to order - 9/12 - LS Below parts o Thermostat, Hi Limi…"
type textarea "x"
type textarea "emailed parts, aw and sr to order - 9/12 - LS Below parts on Thermostat, Hi Lim…"
type textarea "x"
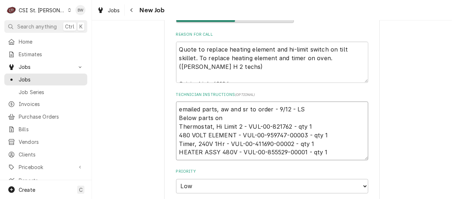
type textarea "emailed parts, aw and sr to order - 9/12 - LS Below parts on Thermostat, Hi Lim…"
type textarea "x"
type textarea "emailed parts, aw and sr to order - 9/12 - LS Below parts on Thermostat, Hi Lim…"
type textarea "x"
type textarea "emailed parts, aw and sr to order - 9/12 - LS Below parts on Thermostat, Hi Lim…"
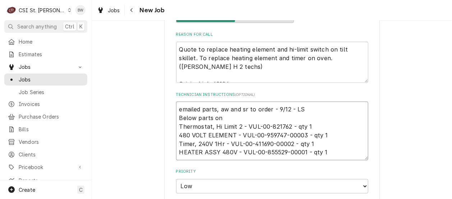
type textarea "x"
type textarea "emailed parts, aw and sr to order - 9/12 - LS Below parts on ER Thermostat, Hi …"
type textarea "x"
type textarea "emailed parts, aw and sr to order - 9/12 - LS Below parts on ERi Thermostat, Hi…"
type textarea "x"
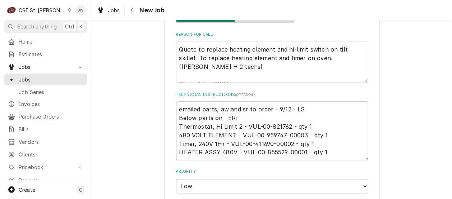
type textarea "emailed parts, aw and sr to order - 9/12 - LS Below parts on ERic Thermostat, H…"
type textarea "x"
type textarea "emailed parts, aw and sr to order - 9/12 - LS Below parts on ERick Thermostat, …"
type textarea "x"
type textarea "emailed parts, aw and sr to order - 9/12 - LS Below parts on ERick Thermostat, …"
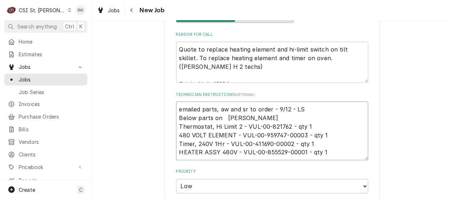
type textarea "x"
type textarea "emailed parts, aw and sr to order - 9/12 - LS Below parts on ERick h Thermostat…"
type textarea "x"
type textarea "emailed parts, aw and sr to order - 9/12 - LS Below parts on ERick h Thermostat…"
type textarea "x"
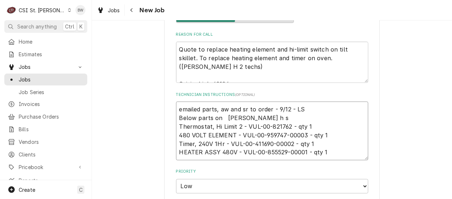
type textarea "emailed parts, aw and sr to order - 9/12 - LS Below parts on ERick h sh Thermos…"
type textarea "x"
type textarea "emailed parts, aw and sr to order - 9/12 - LS Below parts on ERick h she Thermo…"
type textarea "x"
type textarea "emailed parts, aw and sr to order - 9/12 - LS Below parts on ERick h shel Therm…"
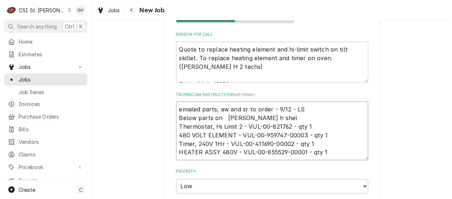
type textarea "x"
type textarea "emailed parts, aw and sr to order - 9/12 - LS Below parts on ERick h shelf Ther…"
type textarea "x"
type textarea "emailed parts, aw and sr to order - 9/12 - LS Below parts on Eick h shelf Therm…"
type textarea "x"
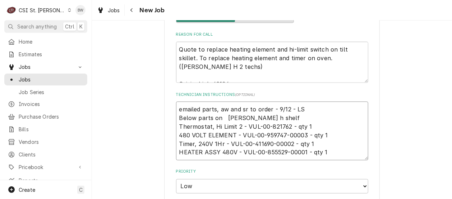
type textarea "emailed parts, aw and sr to order - 9/12 - LS Below parts on Erick h shelf Ther…"
click at [243, 110] on textarea "emailed parts, aw and sr to order - 9/12 - LS Below parts on Erick h shelf Ther…" at bounding box center [272, 130] width 192 height 58
type textarea "x"
type textarea "emailed parts, aw and sr to order - 9/12 - LS Below parts on Erick shelf Thermo…"
type textarea "x"
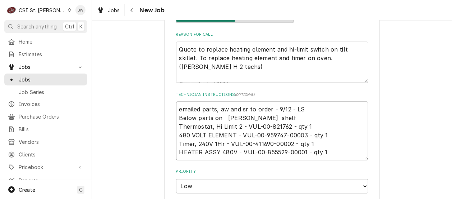
type textarea "emailed parts, aw and sr to order - 9/12 - LS Below parts on [PERSON_NAME] H sh…"
type textarea "x"
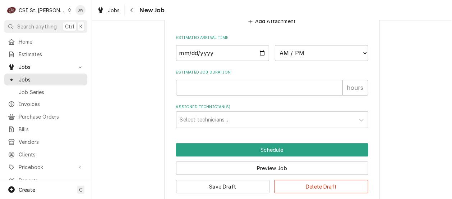
scroll to position [684, 0]
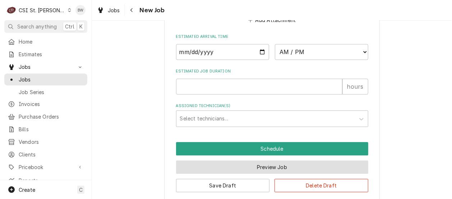
type textarea "emailed parts, aw and sr to order - 9/12 - LS Below parts on [PERSON_NAME] H sh…"
click at [269, 160] on button "Preview Job" at bounding box center [272, 166] width 192 height 13
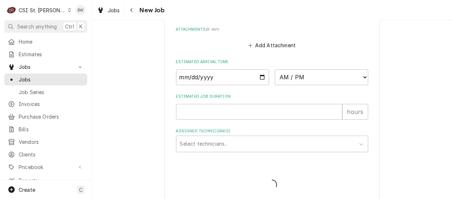
type textarea "x"
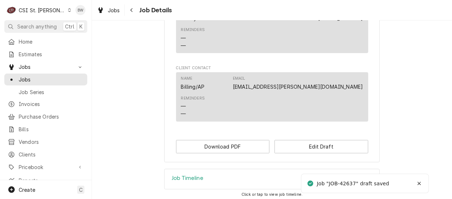
scroll to position [640, 0]
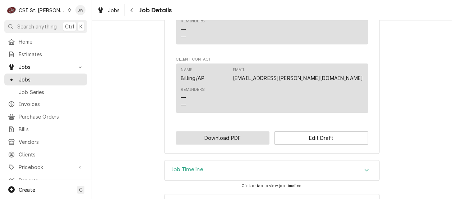
click at [222, 131] on button "Download PDF" at bounding box center [223, 137] width 94 height 13
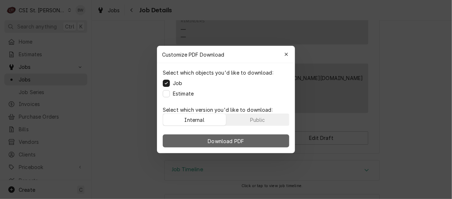
click at [203, 135] on button "Download PDF" at bounding box center [226, 140] width 127 height 13
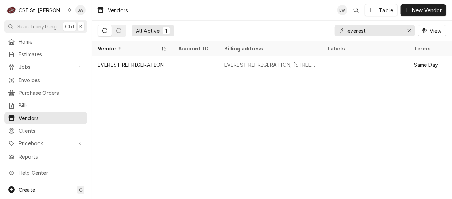
drag, startPoint x: 378, startPoint y: 31, endPoint x: 344, endPoint y: 29, distance: 33.8
click at [344, 29] on div "everest" at bounding box center [375, 31] width 81 height 12
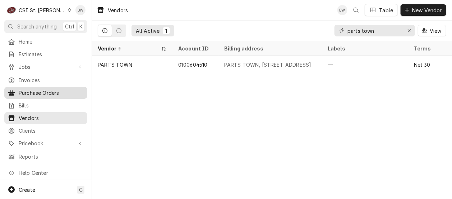
type input "parts town"
click at [48, 89] on span "Purchase Orders" at bounding box center [51, 93] width 65 height 8
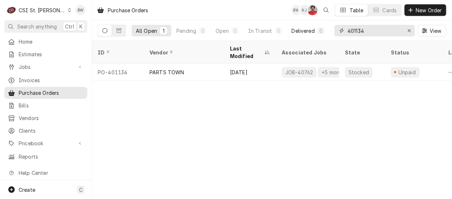
drag, startPoint x: 372, startPoint y: 31, endPoint x: 329, endPoint y: 28, distance: 42.9
click at [329, 28] on div "All Open 1 Pending 0 Open 0 In Transit 0 Delivered 0 Stocked 1 401134 View" at bounding box center [272, 31] width 349 height 20
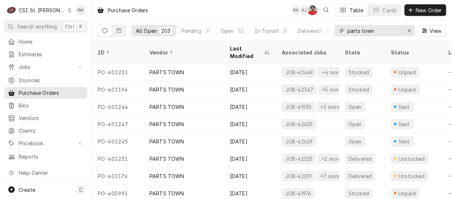
type input "parts town"
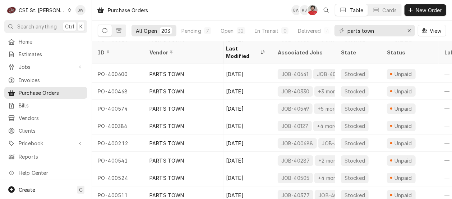
scroll to position [1795, 4]
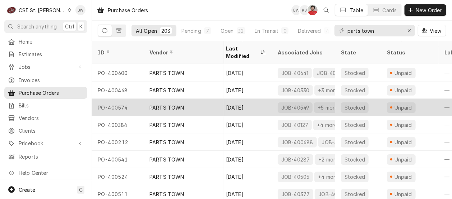
click at [141, 99] on div "PO-400574" at bounding box center [118, 107] width 52 height 17
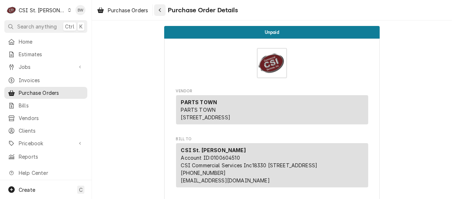
click at [159, 12] on div "Navigate back" at bounding box center [159, 9] width 7 height 7
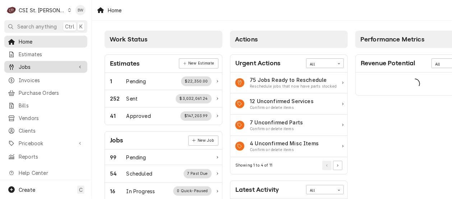
click at [32, 64] on span "Jobs" at bounding box center [46, 67] width 54 height 8
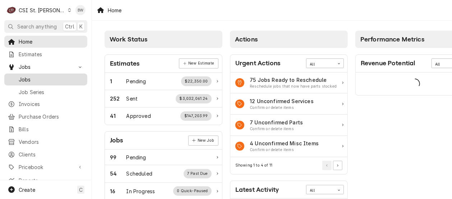
click at [30, 77] on span "Jobs" at bounding box center [51, 80] width 65 height 8
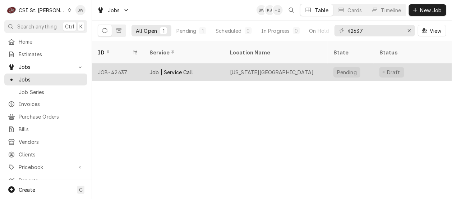
click at [130, 64] on div "JOB-42637" at bounding box center [118, 71] width 52 height 17
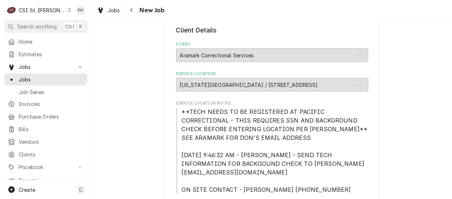
type textarea "x"
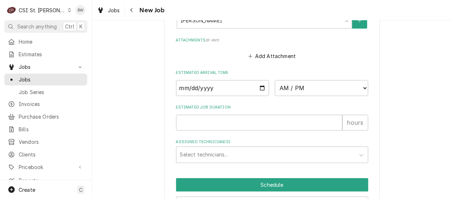
scroll to position [684, 0]
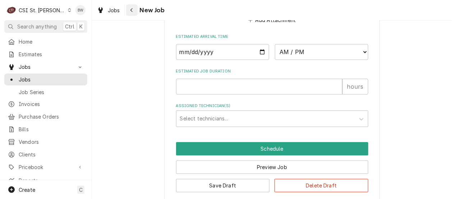
click at [130, 11] on icon "Navigate back" at bounding box center [131, 10] width 3 height 5
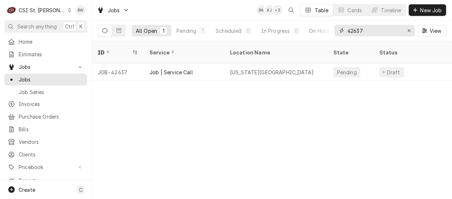
drag, startPoint x: 367, startPoint y: 32, endPoint x: 354, endPoint y: 31, distance: 13.0
click at [354, 31] on input "42637" at bounding box center [375, 31] width 54 height 12
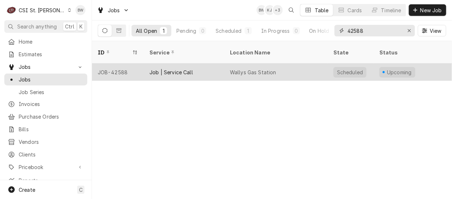
type input "42588"
click at [121, 63] on div "JOB-42588" at bounding box center [118, 71] width 52 height 17
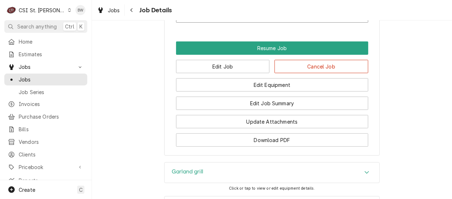
scroll to position [1106, 0]
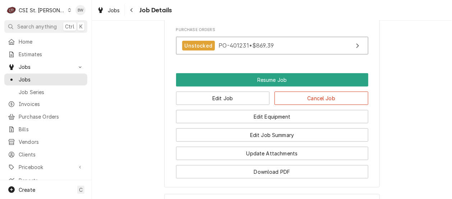
scroll to position [962, 0]
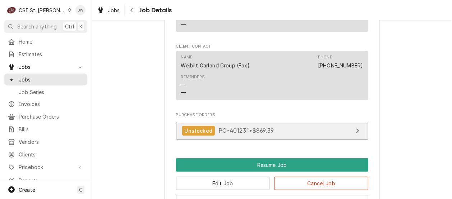
click at [238, 127] on span "PO-401231 • $869.39" at bounding box center [246, 130] width 55 height 7
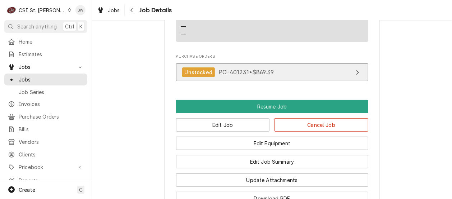
scroll to position [1003, 0]
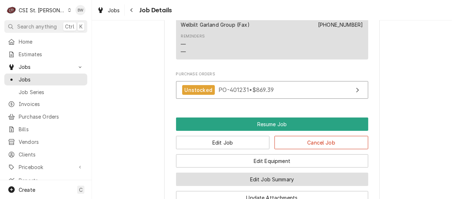
click at [238, 172] on button "Edit Job Summary" at bounding box center [272, 178] width 192 height 13
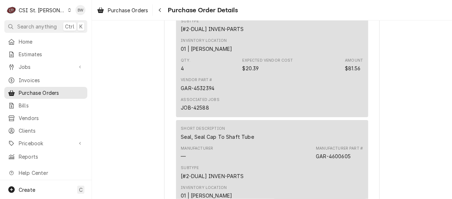
scroll to position [2266, 0]
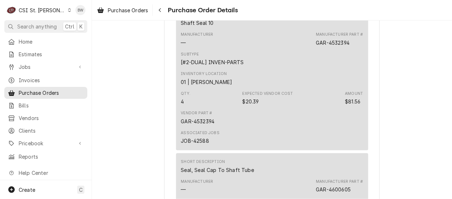
click at [281, 68] on div "Subtype [#2-DUAL] INVEN-PARTS" at bounding box center [272, 58] width 182 height 19
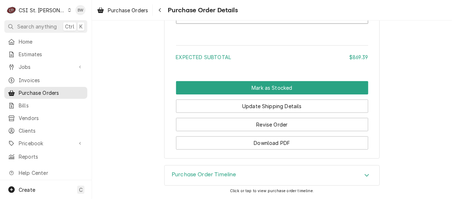
scroll to position [2936, 0]
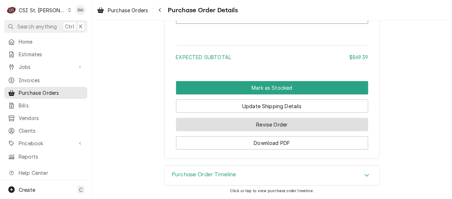
click at [256, 127] on button "Revise Order" at bounding box center [272, 124] width 192 height 13
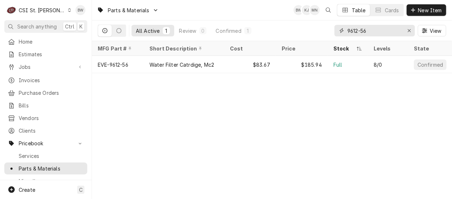
drag, startPoint x: 381, startPoint y: 30, endPoint x: 344, endPoint y: 28, distance: 36.8
click at [344, 28] on div "9612-56" at bounding box center [375, 31] width 81 height 12
type input "4532394"
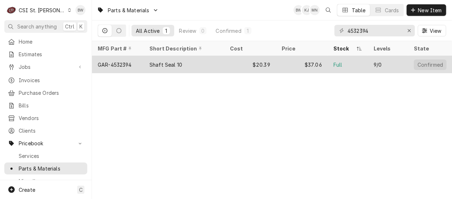
click at [129, 61] on div "GAR-4532394" at bounding box center [115, 65] width 34 height 8
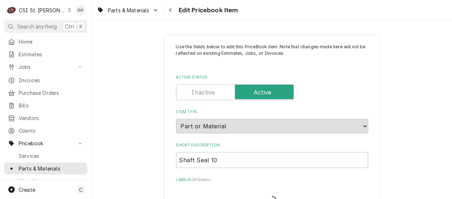
click at [253, 15] on div "Parts & Materials Edit Pricebook Item" at bounding box center [272, 10] width 360 height 20
type textarea "x"
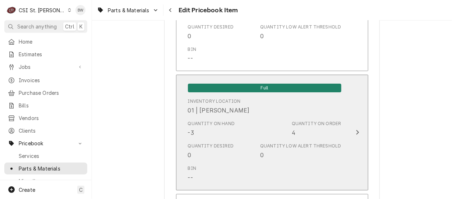
click at [300, 129] on div "Quantity on Order 4" at bounding box center [317, 128] width 50 height 17
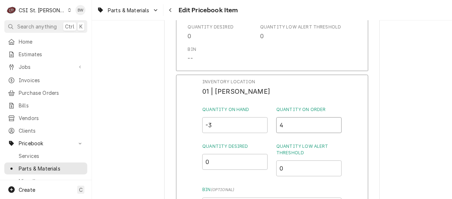
drag, startPoint x: 296, startPoint y: 127, endPoint x: 269, endPoint y: 126, distance: 26.6
click at [269, 126] on div "Quantity on Hand -3 Quantity on Order 4" at bounding box center [271, 119] width 139 height 27
type input "0"
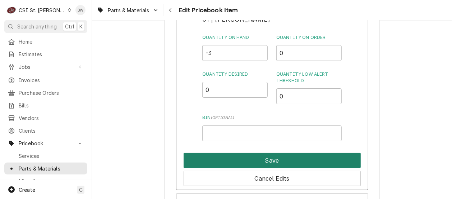
click at [269, 158] on button "Save" at bounding box center [272, 159] width 177 height 15
type textarea "x"
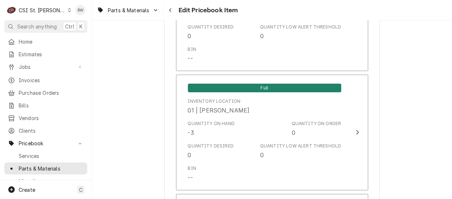
scroll to position [2269, 0]
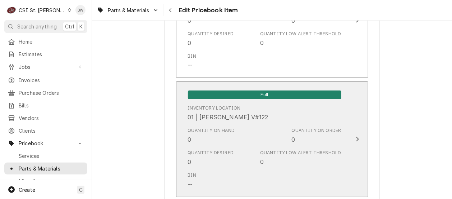
click at [299, 131] on div "Quantity on Order 0" at bounding box center [317, 135] width 50 height 17
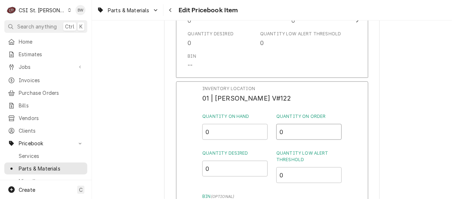
drag, startPoint x: 295, startPoint y: 127, endPoint x: 269, endPoint y: 125, distance: 25.6
click at [269, 125] on div "Quantity on Hand 0 Quantity on Order 0" at bounding box center [271, 126] width 139 height 27
type input "4"
click at [263, 113] on label "Quantity on Hand" at bounding box center [234, 116] width 65 height 6
click at [263, 124] on input "0" at bounding box center [234, 132] width 65 height 16
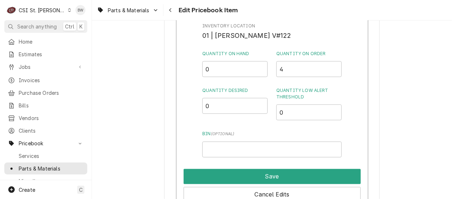
scroll to position [2341, 0]
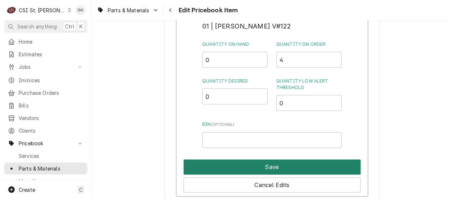
click at [264, 160] on button "Save" at bounding box center [272, 166] width 177 height 15
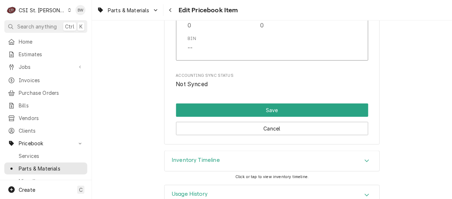
scroll to position [6229, 0]
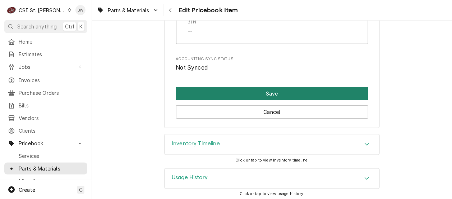
click at [245, 91] on button "Save" at bounding box center [272, 93] width 192 height 13
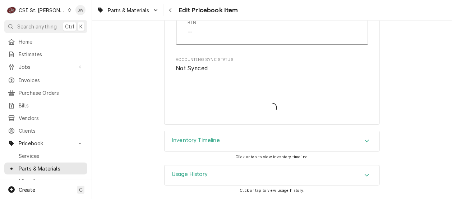
scroll to position [6224, 0]
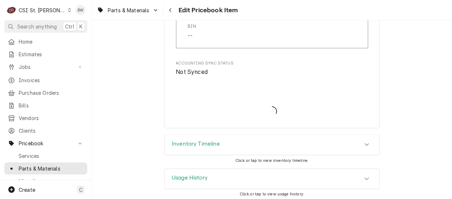
type textarea "x"
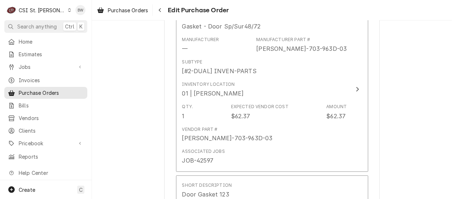
scroll to position [1367, 0]
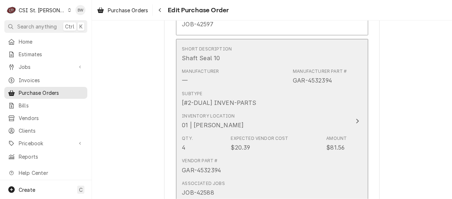
click at [274, 113] on div "Inventory Location 01 | COURTNEY WILLIFORD" at bounding box center [264, 121] width 165 height 22
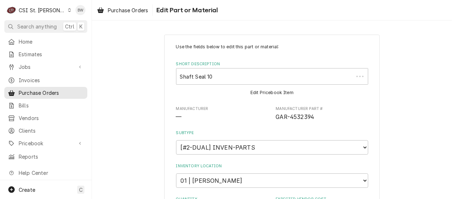
type textarea "x"
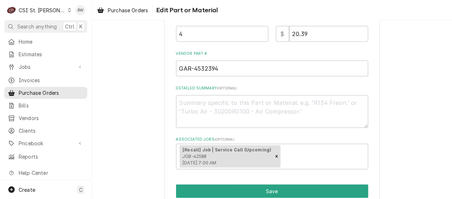
scroll to position [108, 0]
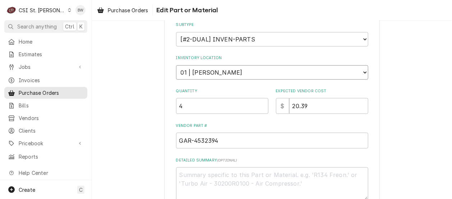
click at [213, 74] on select "Choose a location... 00 | STL WAREHOUSE 01 | CHUCK WAMBOLDT V#93 01 | COURTNEY …" at bounding box center [272, 72] width 192 height 14
select select "1519"
click at [176, 65] on select "Choose a location... 00 | STL WAREHOUSE 01 | CHUCK WAMBOLDT V#93 01 | COURTNEY …" at bounding box center [272, 72] width 192 height 14
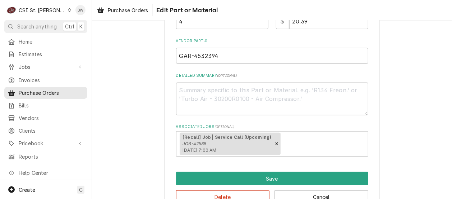
scroll to position [211, 0]
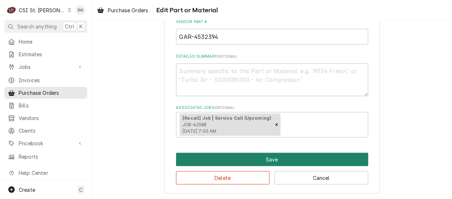
click at [267, 159] on button "Save" at bounding box center [272, 158] width 192 height 13
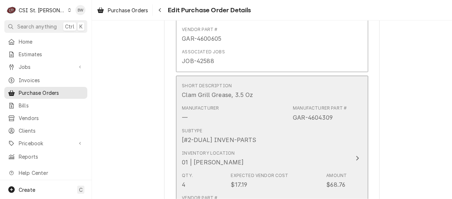
scroll to position [2607, 0]
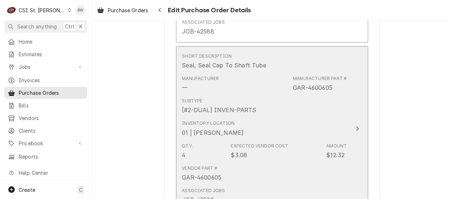
click at [278, 136] on div "Inventory Location 01 | COURTNEY WILLIFORD" at bounding box center [264, 128] width 165 height 22
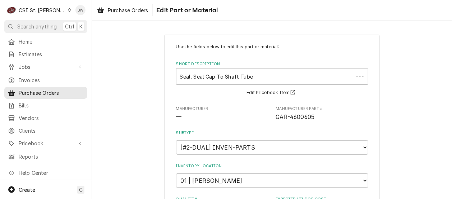
type textarea "x"
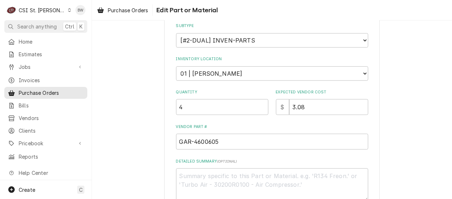
scroll to position [144, 0]
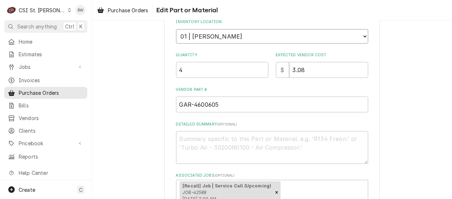
click at [225, 38] on select "Choose a location... 00 | STL WAREHOUSE 01 | CHUCK WAMBOLDT V#93 01 | COURTNEY …" at bounding box center [272, 36] width 192 height 14
select select "1519"
click at [176, 29] on select "Choose a location... 00 | STL WAREHOUSE 01 | CHUCK WAMBOLDT V#93 01 | COURTNEY …" at bounding box center [272, 36] width 192 height 14
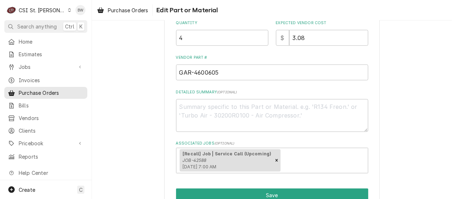
scroll to position [211, 0]
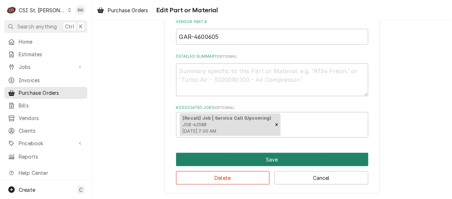
click at [243, 156] on button "Save" at bounding box center [272, 158] width 192 height 13
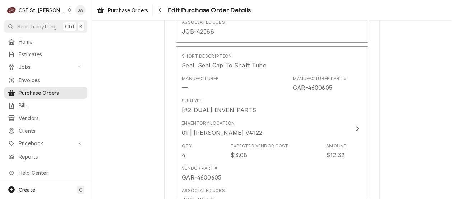
scroll to position [2826, 0]
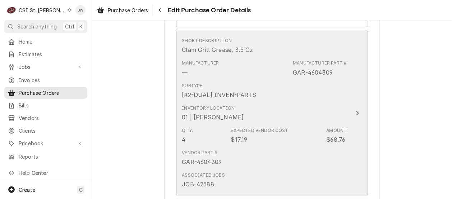
click at [265, 110] on div "Inventory Location 01 | COURTNEY WILLIFORD" at bounding box center [264, 113] width 165 height 22
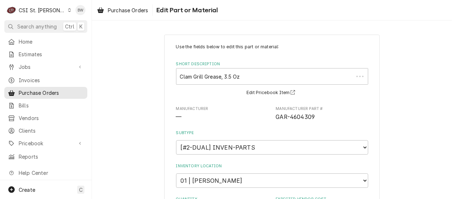
type textarea "x"
click at [217, 178] on select "Choose a location... 00 | STL WAREHOUSE 01 | CHUCK WAMBOLDT V#93 01 | COURTNEY …" at bounding box center [272, 180] width 192 height 14
select select "1519"
click at [176, 173] on select "Choose a location... 00 | STL WAREHOUSE 01 | CHUCK WAMBOLDT V#93 01 | COURTNEY …" at bounding box center [272, 180] width 192 height 14
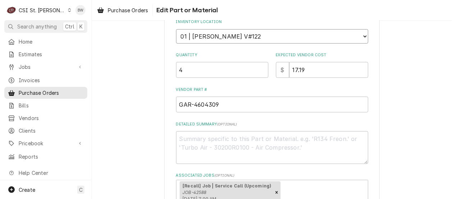
scroll to position [211, 0]
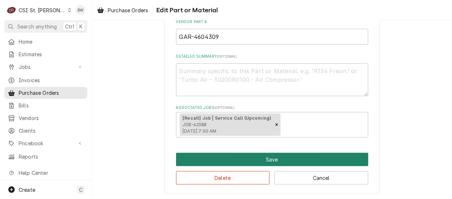
click at [256, 160] on button "Save" at bounding box center [272, 158] width 192 height 13
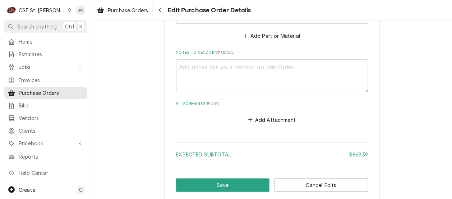
scroll to position [3066, 0]
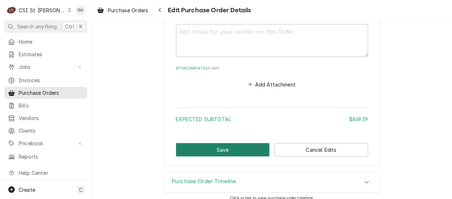
click at [207, 146] on button "Save" at bounding box center [223, 149] width 94 height 13
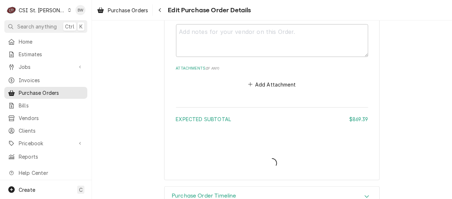
type textarea "x"
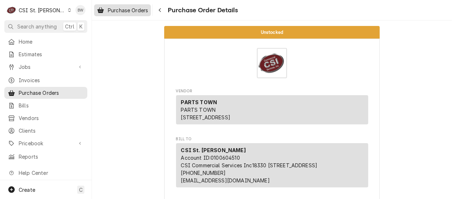
click at [145, 8] on span "Purchase Orders" at bounding box center [128, 10] width 40 height 8
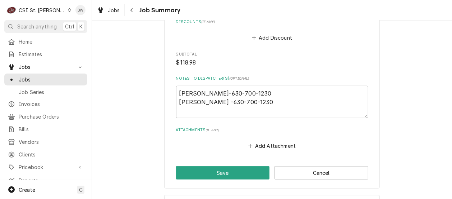
scroll to position [1151, 0]
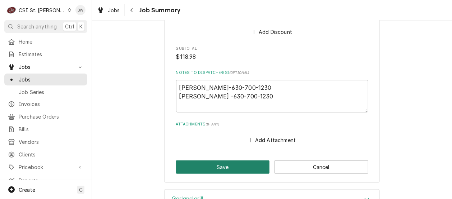
click at [230, 163] on button "Save" at bounding box center [223, 166] width 94 height 13
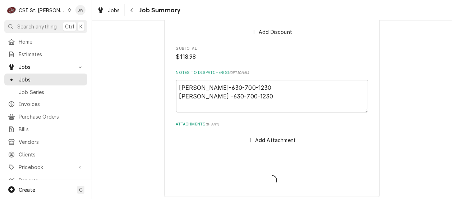
type textarea "x"
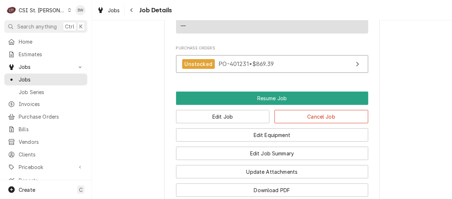
scroll to position [1043, 0]
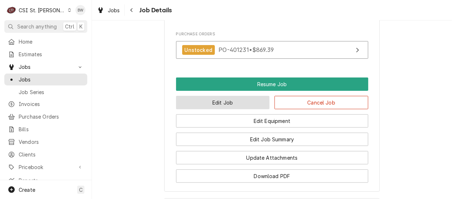
click at [218, 96] on button "Edit Job" at bounding box center [223, 102] width 94 height 13
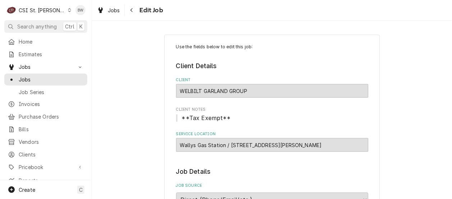
type textarea "x"
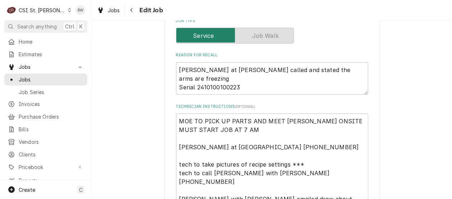
scroll to position [252, 0]
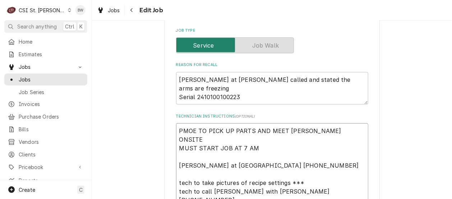
type textarea "PAMOE TO PICK UP PARTS AND MEET KYLE ONSITE MUST START JOB AT 7 AM Mike at Kain…"
type textarea "x"
type textarea "PArMOE TO PICK UP PARTS AND MEET KYLE ONSITE MUST START JOB AT 7 AM Mike at Kai…"
type textarea "x"
type textarea "PArtMOE TO PICK UP PARTS AND MEET KYLE ONSITE MUST START JOB AT 7 AM Mike at Ka…"
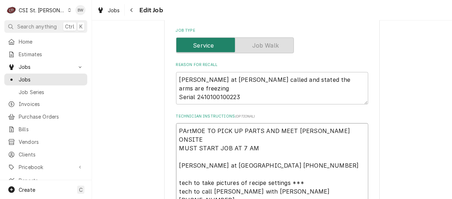
type textarea "x"
type textarea "PArtsMOE TO PICK UP PARTS AND MEET KYLE ONSITE MUST START JOB AT 7 AM Mike at K…"
type textarea "x"
type textarea "PArts MOE TO PICK UP PARTS AND MEET KYLE ONSITE MUST START JOB AT 7 AM Mike at …"
type textarea "x"
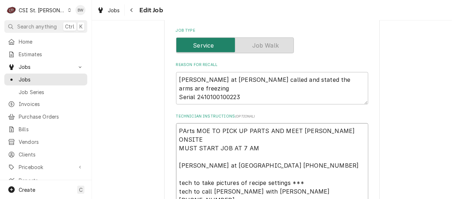
type textarea "PArts mMOE TO PICK UP PARTS AND MEET KYLE ONSITE MUST START JOB AT 7 AM Mike at…"
type textarea "x"
type textarea "PArts moMOE TO PICK UP PARTS AND MEET KYLE ONSITE MUST START JOB AT 7 AM Mike a…"
type textarea "x"
type textarea "PArts movMOE TO PICK UP PARTS AND MEET KYLE ONSITE MUST START JOB AT 7 AM Mike …"
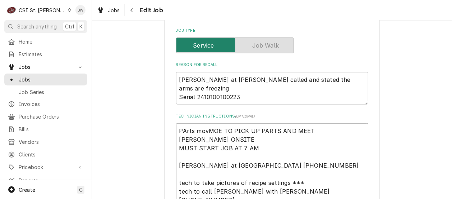
type textarea "x"
type textarea "PArts moveMOE TO PICK UP PARTS AND MEET KYLE ONSITE MUST START JOB AT 7 AM Mike…"
type textarea "x"
type textarea "PArts movedMOE TO PICK UP PARTS AND MEET KYLE ONSITE MUST START JOB AT 7 AM Mik…"
type textarea "x"
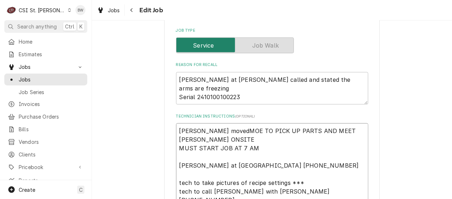
type textarea "PArts moved MOE TO PICK UP PARTS AND MEET KYLE ONSITE MUST START JOB AT 7 AM Mi…"
type textarea "x"
type textarea "PArts moved tMOE TO PICK UP PARTS AND MEET KYLE ONSITE MUST START JOB AT 7 AM M…"
type textarea "x"
type textarea "PArts moved toMOE TO PICK UP PARTS AND MEET KYLE ONSITE MUST START JOB AT 7 AM …"
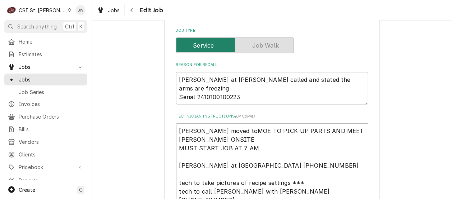
type textarea "x"
type textarea "PArts moved to MMOE TO PICK UP PARTS AND MEET KYLE ONSITE MUST START JOB AT 7 A…"
type textarea "x"
type textarea "PArts moved to MoMOE TO PICK UP PARTS AND MEET KYLE ONSITE MUST START JOB AT 7 …"
type textarea "x"
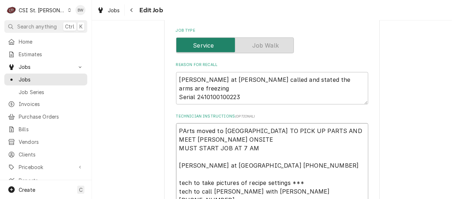
type textarea "PArts moved to MoeMOE TO PICK UP PARTS AND MEET KYLE ONSITE MUST START JOB AT 7…"
type textarea "x"
type textarea "PArts moved to Moe'MOE TO PICK UP PARTS AND MEET KYLE ONSITE MUST START JOB AT …"
type textarea "x"
type textarea "PArts moved to Moe'sMOE TO PICK UP PARTS AND MEET KYLE ONSITE MUST START JOB AT…"
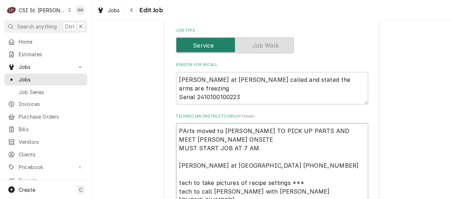
type textarea "x"
type textarea "PArts moved to Moe's sMOE TO PICK UP PARTS AND MEET KYLE ONSITE MUST START JOB …"
type textarea "x"
type textarea "PArts moved to Moe's shMOE TO PICK UP PARTS AND MEET KYLE ONSITE MUST START JOB…"
type textarea "x"
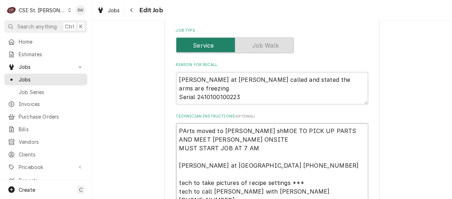
type textarea "PArts moved to Moe's sheMOE TO PICK UP PARTS AND MEET KYLE ONSITE MUST START JO…"
type textarea "x"
type textarea "PArts moved to Moe's shelMOE TO PICK UP PARTS AND MEET KYLE ONSITE MUST START J…"
type textarea "x"
type textarea "PArts moved to Moe's shelfMOE TO PICK UP PARTS AND MEET KYLE ONSITE MUST START …"
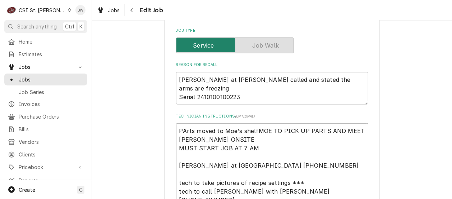
type textarea "x"
type textarea "PArts moved to Moe's shelf MOE TO PICK UP PARTS AND MEET KYLE ONSITE MUST START…"
type textarea "x"
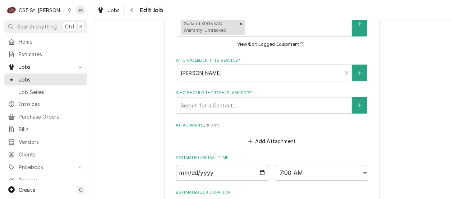
scroll to position [744, 0]
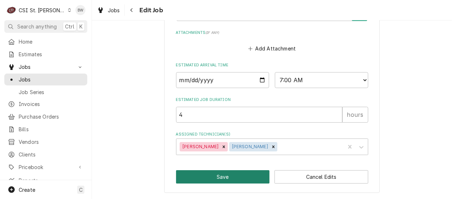
type textarea "PArts moved to Moe's shelf MOE TO PICK UP PARTS AND MEET KYLE ONSITE MUST START…"
click at [217, 176] on button "Save" at bounding box center [223, 176] width 94 height 13
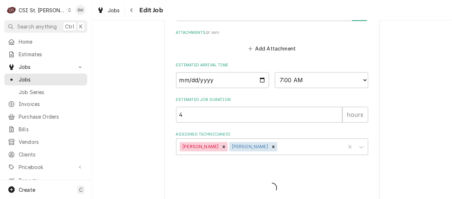
type textarea "x"
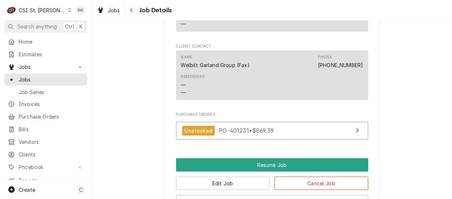
scroll to position [1115, 0]
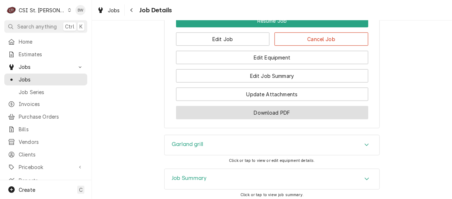
click at [241, 106] on button "Download PDF" at bounding box center [272, 112] width 192 height 13
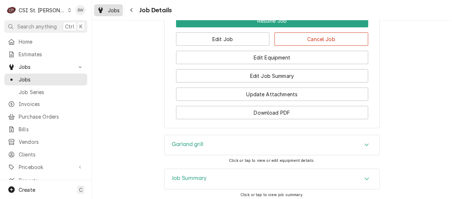
click at [120, 9] on div "Jobs" at bounding box center [109, 10] width 26 height 9
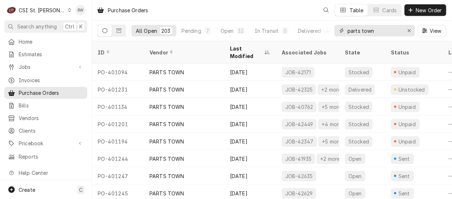
drag, startPoint x: 352, startPoint y: 32, endPoint x: 348, endPoint y: 32, distance: 4.0
click at [348, 32] on input "parts town" at bounding box center [375, 31] width 54 height 12
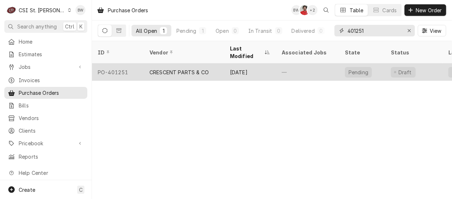
type input "401251"
click at [116, 66] on div "PO-401251" at bounding box center [118, 71] width 52 height 17
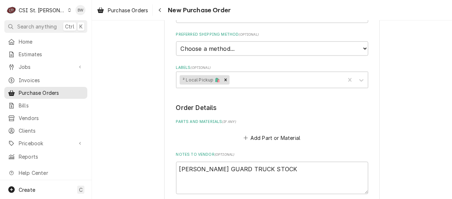
scroll to position [432, 0]
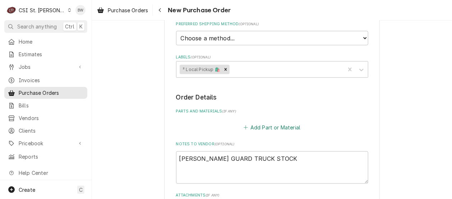
click at [279, 122] on button "Add Part or Material" at bounding box center [271, 127] width 59 height 10
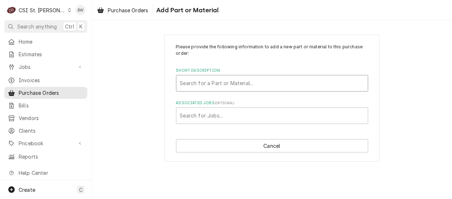
click at [196, 84] on div "Short Description" at bounding box center [272, 83] width 185 height 13
type input "nitrogen"
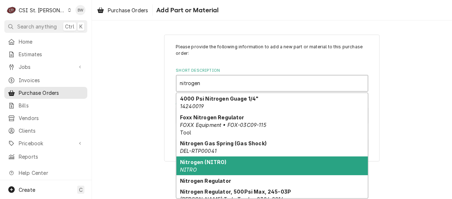
click at [204, 156] on div "Nitrogen (NITRO) NITRO" at bounding box center [273, 165] width 192 height 19
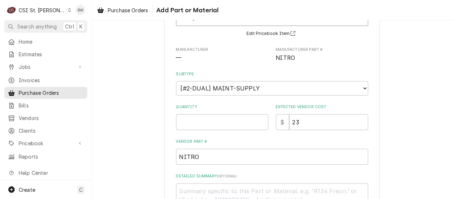
scroll to position [72, 0]
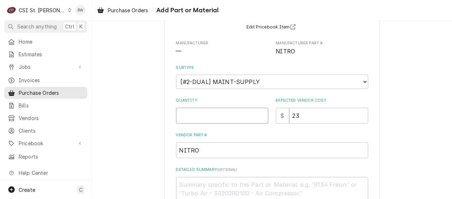
click at [201, 112] on input "Quantity" at bounding box center [222, 116] width 92 height 16
type textarea "x"
type input "1"
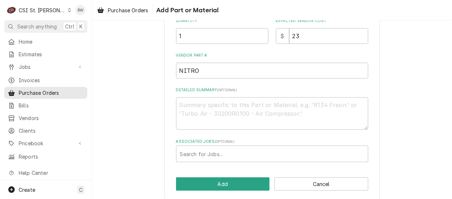
scroll to position [158, 0]
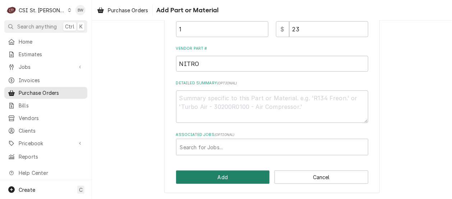
click at [219, 174] on button "Add" at bounding box center [223, 176] width 94 height 13
type textarea "x"
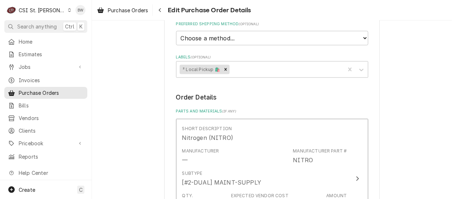
scroll to position [423, 0]
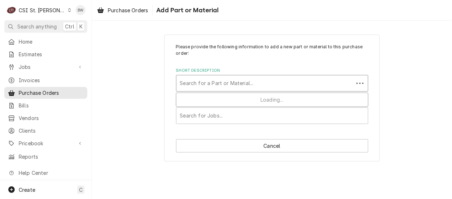
click at [205, 82] on div "Short Description" at bounding box center [265, 83] width 170 height 13
type input "misc service"
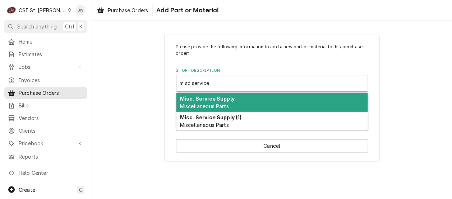
click at [207, 100] on strong "Misc. Service Supply" at bounding box center [207, 98] width 55 height 6
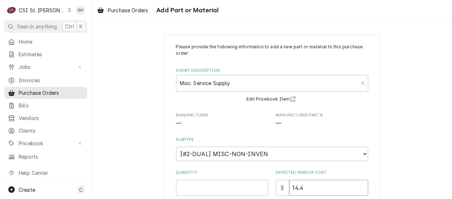
drag, startPoint x: 305, startPoint y: 186, endPoint x: 284, endPoint y: 186, distance: 21.2
click at [284, 186] on div "$ 14.4" at bounding box center [322, 187] width 92 height 16
type textarea "x"
type input "2"
type textarea "x"
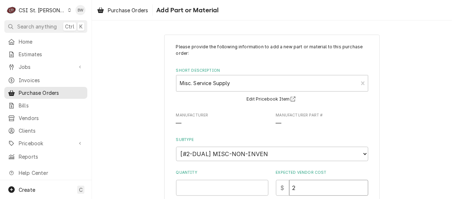
type input "29"
type textarea "x"
type input "29.8"
type textarea "x"
type input "29.85"
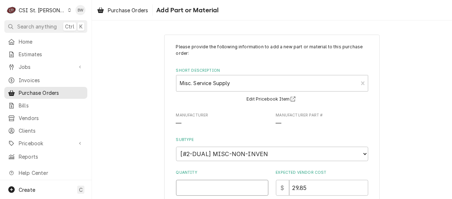
click at [190, 188] on input "Quantity" at bounding box center [222, 187] width 92 height 16
type textarea "x"
type input "1"
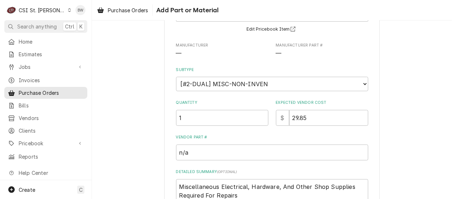
scroll to position [72, 0]
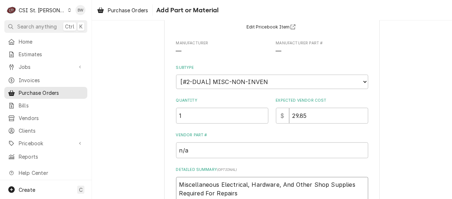
click at [255, 191] on textarea "Miscellaneous Electrical, Hardware, And Other Shop Supplies Required For Repairs" at bounding box center [272, 193] width 192 height 32
type textarea "x"
type textarea "Miscellaneous Electrical, Hardware, And Other Shop Supplies Required For Repairs"
type textarea "x"
type textarea "Miscellaneous Electrical, Hardware, And Other Shop Supplies Required For Repair…"
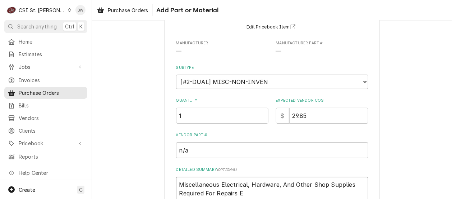
type textarea "x"
type textarea "Miscellaneous Electrical, Hardware, And Other Shop Supplies Required For Repair…"
type textarea "x"
type textarea "Miscellaneous Electrical, Hardware, And Other Shop Supplies Required For Repair…"
type textarea "x"
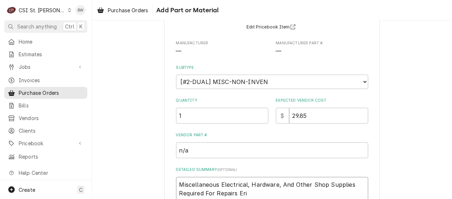
type textarea "Miscellaneous Electrical, Hardware, And Other Shop Supplies Required For Repair…"
type textarea "x"
type textarea "Miscellaneous Electrical, Hardware, And Other Shop Supplies Required For Repair…"
type textarea "x"
type textarea "Miscellaneous Electrical, Hardware, And Other Shop Supplies Required For Repair…"
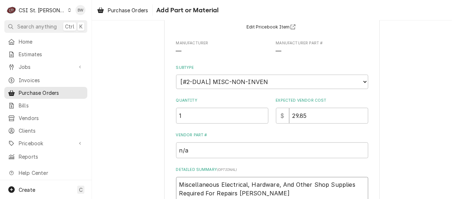
type textarea "x"
type textarea "Miscellaneous Electrical, Hardware, And Other Shop Supplies Required For Repair…"
type textarea "x"
type textarea "Miscellaneous Electrical, Hardware, And Other Shop Supplies Required For Repair…"
type textarea "x"
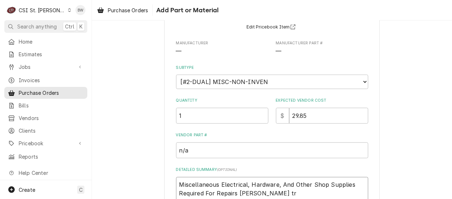
type textarea "Miscellaneous Electrical, Hardware, And Other Shop Supplies Required For Repair…"
type textarea "x"
type textarea "Miscellaneous Electrical, Hardware, And Other Shop Supplies Required For Repair…"
type textarea "x"
type textarea "Miscellaneous Electrical, Hardware, And Other Shop Supplies Required For Repair…"
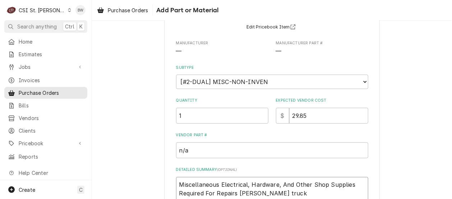
type textarea "x"
type textarea "Miscellaneous Electrical, Hardware, And Other Shop Supplies Required For Repair…"
type textarea "x"
type textarea "Miscellaneous Electrical, Hardware, And Other Shop Supplies Required For Repair…"
type textarea "x"
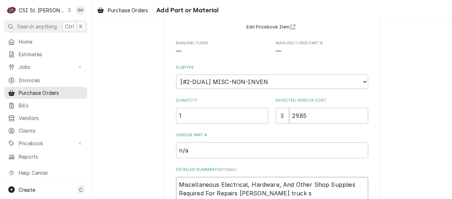
type textarea "Miscellaneous Electrical, Hardware, And Other Shop Supplies Required For Repair…"
type textarea "x"
type textarea "Miscellaneous Electrical, Hardware, And Other Shop Supplies Required For Repair…"
type textarea "x"
type textarea "Miscellaneous Electrical, Hardware, And Other Shop Supplies Required For Repair…"
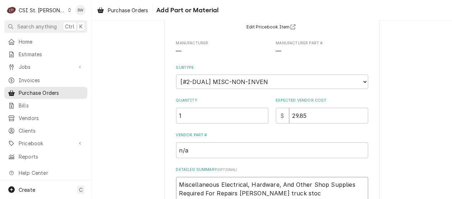
type textarea "x"
type textarea "Miscellaneous Electrical, Hardware, And Other Shop Supplies Required For Repair…"
type textarea "x"
type textarea "Miscellaneous Electrical, Hardware, And Other Shop Supplies Required For Repair…"
type textarea "x"
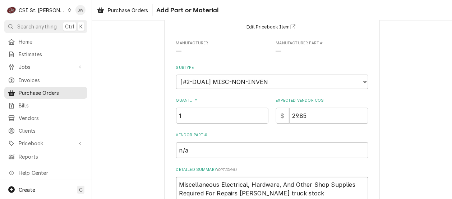
type textarea "Miscellaneous Electrical, Hardware, And Other Shop Supplies Required For Repair…"
type textarea "x"
type textarea "Miscellaneous Electrical, Hardware, And Other Shop Supplies Required For Repair…"
type textarea "x"
type textarea "Miscellaneous Electrical, Hardware, And Other Shop Supplies Required For Repair…"
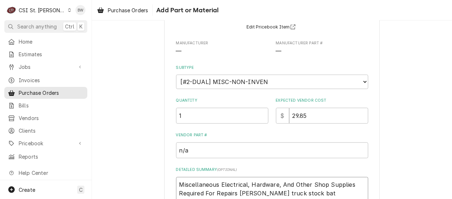
type textarea "x"
type textarea "Miscellaneous Electrical, Hardware, And Other Shop Supplies Required For Repair…"
type textarea "x"
type textarea "Miscellaneous Electrical, Hardware, And Other Shop Supplies Required For Repair…"
type textarea "x"
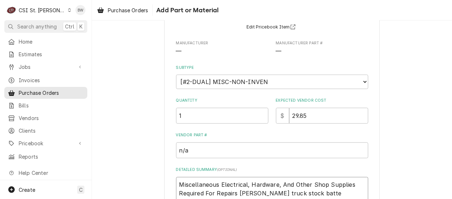
type textarea "Miscellaneous Electrical, Hardware, And Other Shop Supplies Required For Repair…"
type textarea "x"
type textarea "Miscellaneous Electrical, Hardware, And Other Shop Supplies Required For Repair…"
type textarea "x"
type textarea "Miscellaneous Electrical, Hardware, And Other Shop Supplies Required For Repair…"
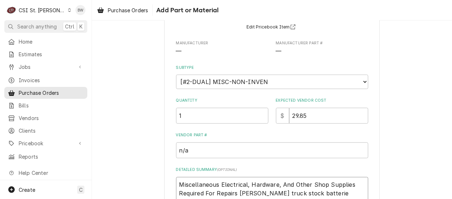
type textarea "x"
type textarea "Miscellaneous Electrical, Hardware, And Other Shop Supplies Required For Repair…"
type textarea "x"
type textarea "Miscellaneous Electrical, Hardware, And Other Shop Supplies Required For Repair…"
type textarea "x"
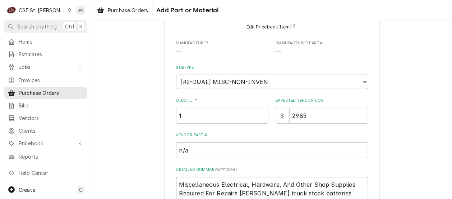
type textarea "Miscellaneous Electrical, Hardware, And Other Shop Supplies Required For Repair…"
type textarea "x"
type textarea "Miscellaneous Electrical, Hardware, And Other Shop Supplies Required For Repair…"
type textarea "x"
type textarea "Miscellaneous Electrical, Hardware, And Other Shop Supplies Required For Repair…"
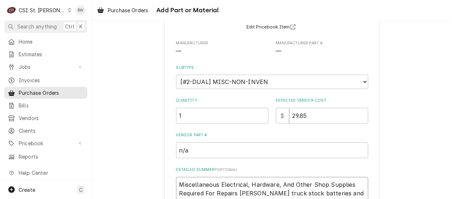
type textarea "x"
type textarea "Miscellaneous Electrical, Hardware, And Other Shop Supplies Required For Repair…"
type textarea "x"
type textarea "Miscellaneous Electrical, Hardware, And Other Shop Supplies Required For Repair…"
type textarea "x"
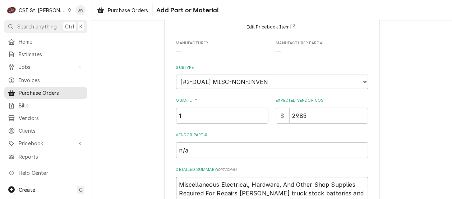
type textarea "Miscellaneous Electrical, Hardware, And Other Shop Supplies Required For Repair…"
type textarea "x"
type textarea "Miscellaneous Electrical, Hardware, And Other Shop Supplies Required For Repair…"
type textarea "x"
type textarea "Miscellaneous Electrical, Hardware, And Other Shop Supplies Required For Repair…"
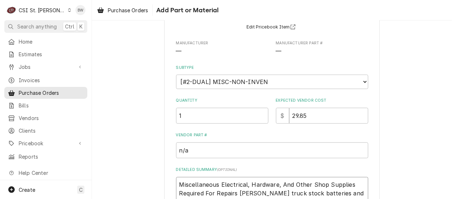
type textarea "x"
type textarea "Miscellaneous Electrical, Hardware, And Other Shop Supplies Required For Repair…"
type textarea "x"
type textarea "Miscellaneous Electrical, Hardware, And Other Shop Supplies Required For Repair…"
type textarea "x"
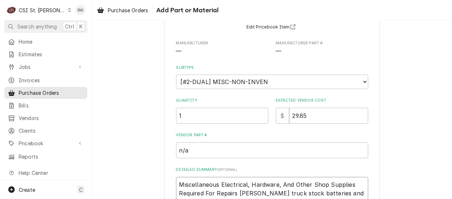
type textarea "Miscellaneous Electrical, Hardware, And Other Shop Supplies Required For Repair…"
click at [158, 180] on div "Please provide the following information to add a new part or material to this …" at bounding box center [272, 120] width 360 height 329
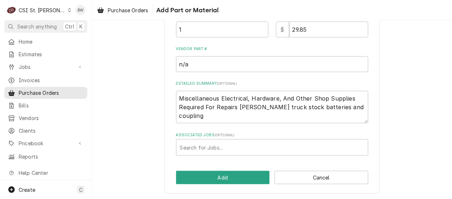
scroll to position [158, 0]
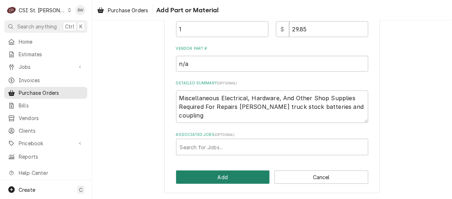
click at [215, 176] on button "Add" at bounding box center [223, 176] width 94 height 13
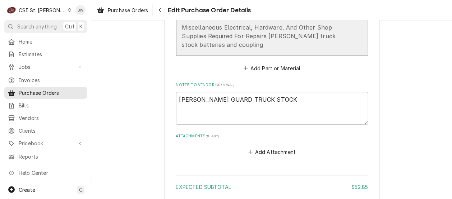
scroll to position [793, 0]
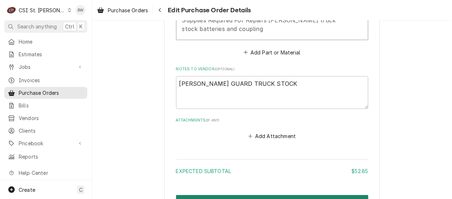
click at [241, 195] on button "Create and Send" at bounding box center [272, 201] width 192 height 13
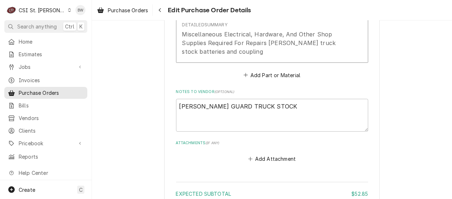
type textarea "x"
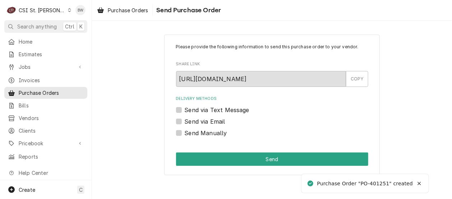
click at [205, 131] on label "Send Manually" at bounding box center [206, 132] width 42 height 9
click at [205, 131] on input "Send Manually" at bounding box center [281, 136] width 192 height 16
checkbox input "true"
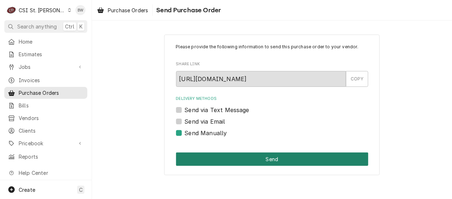
click at [227, 161] on button "Send" at bounding box center [272, 158] width 192 height 13
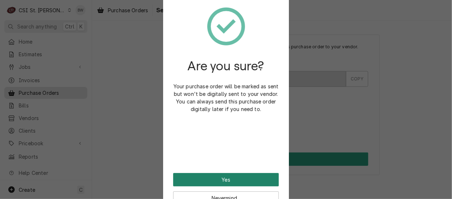
click at [219, 178] on button "Yes" at bounding box center [226, 179] width 106 height 13
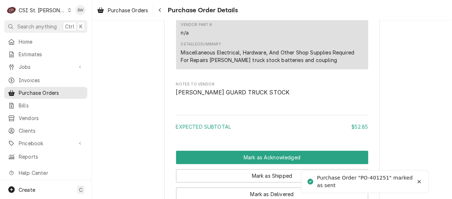
scroll to position [767, 0]
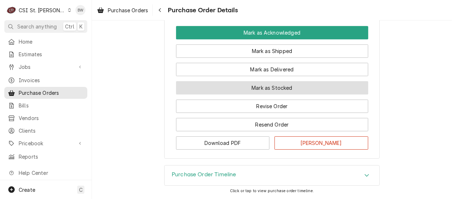
click at [248, 83] on button "Mark as Stocked" at bounding box center [272, 87] width 192 height 13
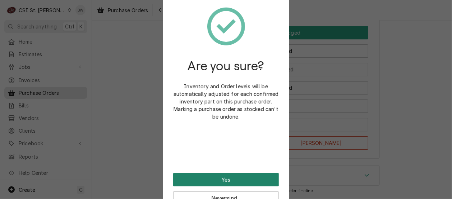
click at [227, 178] on button "Yes" at bounding box center [226, 179] width 106 height 13
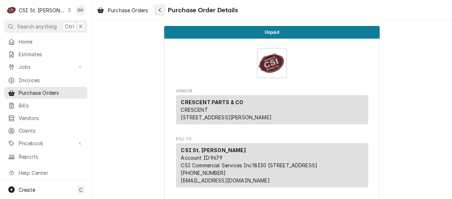
click at [161, 9] on icon "Navigate back" at bounding box center [160, 10] width 2 height 4
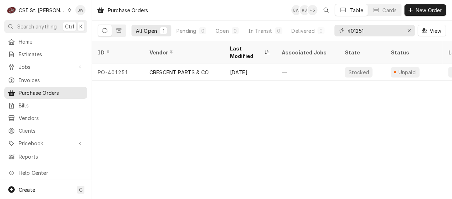
click at [367, 32] on input "401251" at bounding box center [375, 31] width 54 height 12
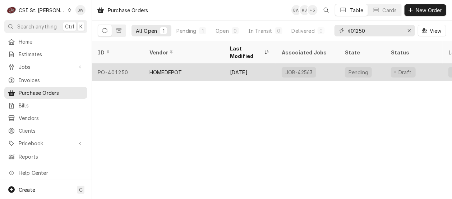
type input "401250"
click at [130, 64] on div "PO-401250" at bounding box center [118, 71] width 52 height 17
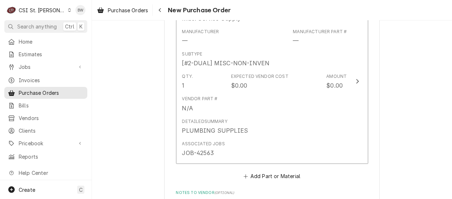
scroll to position [360, 0]
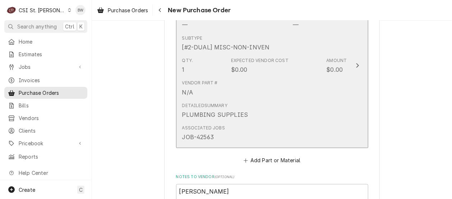
click at [262, 92] on div "Vendor Part # N/A" at bounding box center [264, 88] width 165 height 22
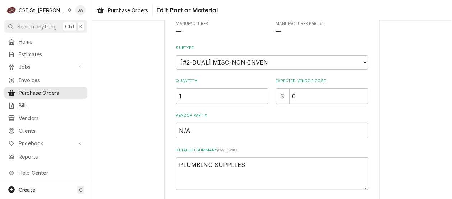
scroll to position [108, 0]
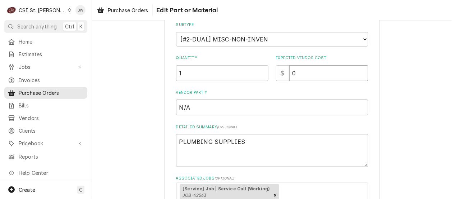
click at [285, 74] on div "$ 0" at bounding box center [322, 73] width 92 height 16
type textarea "x"
type input "5"
type textarea "x"
type input "57"
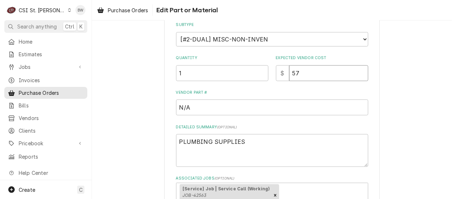
type textarea "x"
type input "57.8"
type textarea "x"
type input "57.80"
click at [256, 123] on div "Use the fields below to edit this part or material: Short Description Misc. Ser…" at bounding box center [272, 72] width 192 height 272
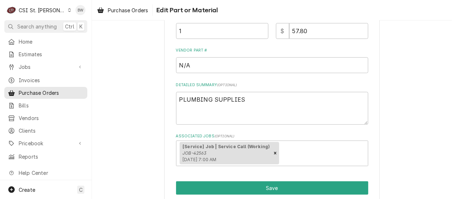
scroll to position [179, 0]
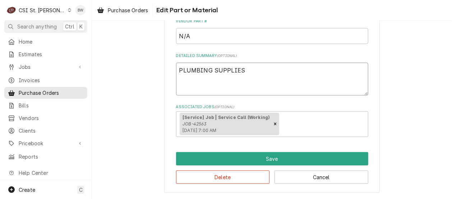
click at [254, 70] on textarea "PLUMBING SUPPLIES" at bounding box center [272, 79] width 192 height 32
type textarea "x"
type textarea "PLUMBING SUPPLIES"
type textarea "x"
type textarea "PLUMBING SUPPLIES R"
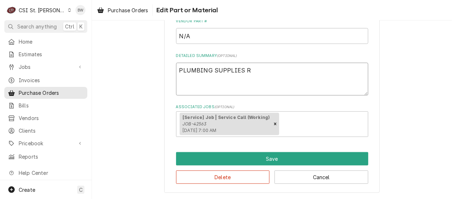
type textarea "x"
type textarea "PLUMBING SUPPLIES Ry"
type textarea "x"
type textarea "PLUMBING SUPPLIES Rya"
type textarea "x"
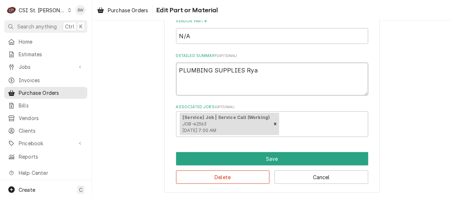
type textarea "PLUMBING SUPPLIES [PERSON_NAME]"
type textarea "x"
type textarea "PLUMBING SUPPLIES [PERSON_NAME]"
type textarea "x"
type textarea "PLUMBING SUPPLIES [PERSON_NAME]"
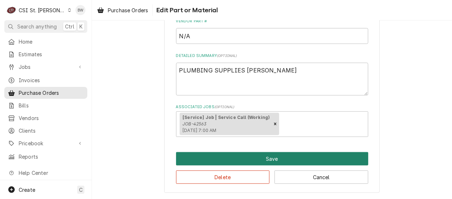
click at [236, 154] on button "Save" at bounding box center [272, 158] width 192 height 13
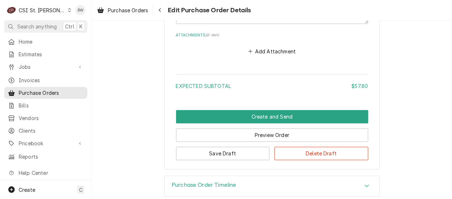
scroll to position [562, 0]
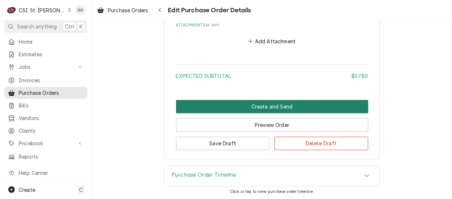
click at [238, 106] on button "Create and Send" at bounding box center [272, 106] width 192 height 13
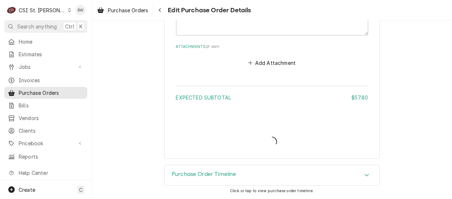
scroll to position [539, 0]
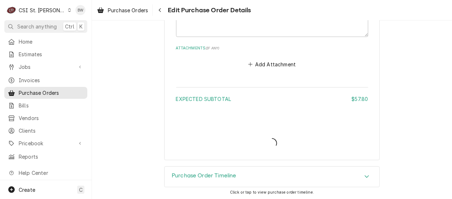
type textarea "x"
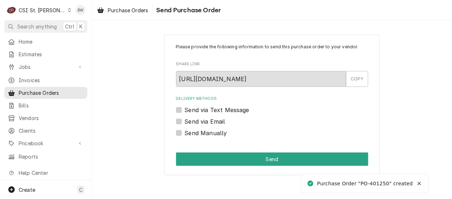
click at [190, 133] on label "Send Manually" at bounding box center [206, 132] width 42 height 9
click at [190, 133] on input "Send Manually" at bounding box center [281, 136] width 192 height 16
checkbox input "true"
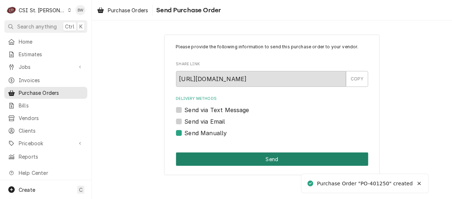
click at [224, 154] on button "Send" at bounding box center [272, 158] width 192 height 13
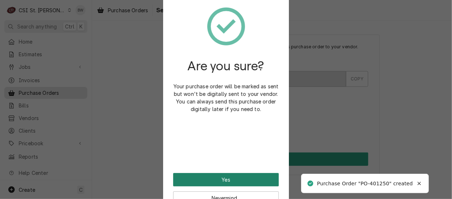
click at [219, 176] on button "Yes" at bounding box center [226, 179] width 106 height 13
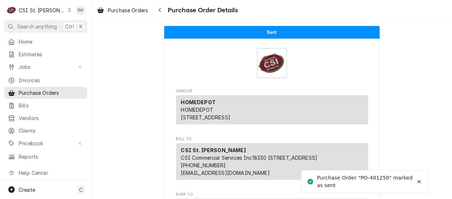
drag, startPoint x: 160, startPoint y: 15, endPoint x: 155, endPoint y: 49, distance: 34.2
click at [155, 48] on div "Purchase Orders Purchase Order Details Sent Vendor HOMEDEPOT HOMEDEPOT [GEOGRAP…" at bounding box center [272, 99] width 360 height 199
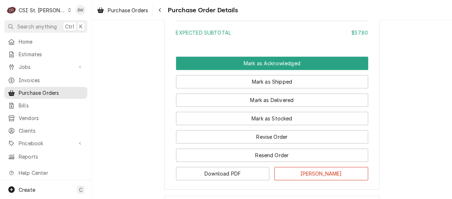
scroll to position [683, 0]
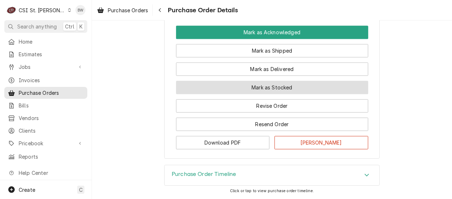
click at [218, 94] on button "Mark as Stocked" at bounding box center [272, 87] width 192 height 13
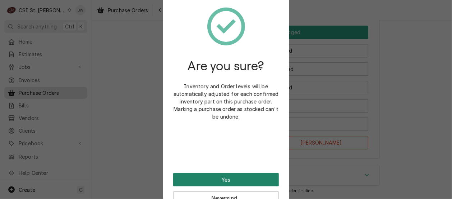
click at [199, 185] on button "Yes" at bounding box center [226, 179] width 106 height 13
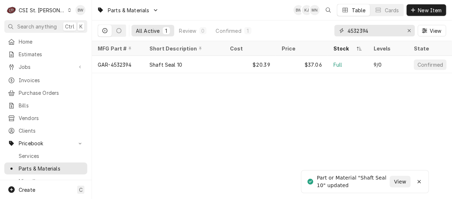
drag, startPoint x: 379, startPoint y: 32, endPoint x: 332, endPoint y: 32, distance: 47.1
click at [332, 32] on div "All Active 1 Review 0 Confirmed 1 4532394 View" at bounding box center [272, 31] width 349 height 20
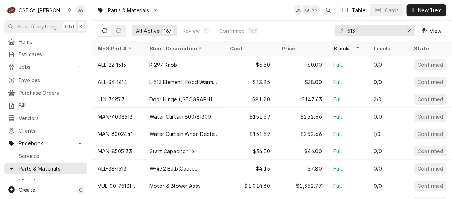
click at [347, 32] on div "513" at bounding box center [375, 31] width 81 height 12
click at [350, 31] on input "513" at bounding box center [375, 31] width 54 height 12
click at [347, 31] on div "513" at bounding box center [375, 31] width 81 height 12
click at [349, 30] on input "513" at bounding box center [375, 31] width 54 height 12
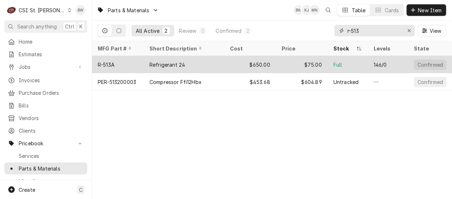
type input "r-513"
click at [128, 65] on div "R-513A" at bounding box center [118, 64] width 52 height 17
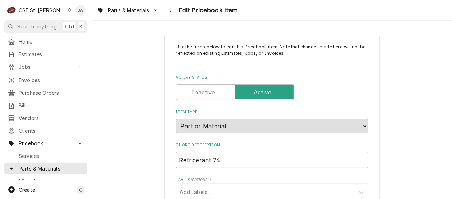
type textarea "x"
